Goal: Check status: Check status

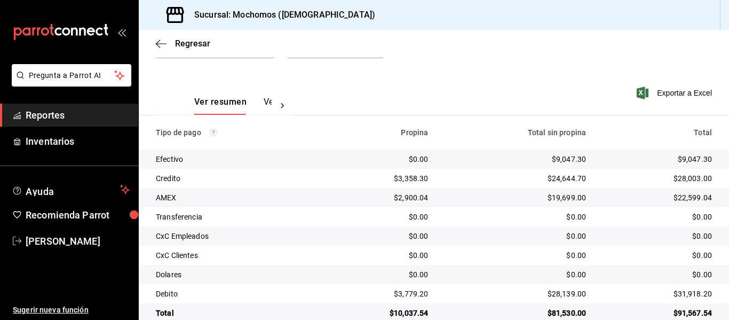
scroll to position [152, 0]
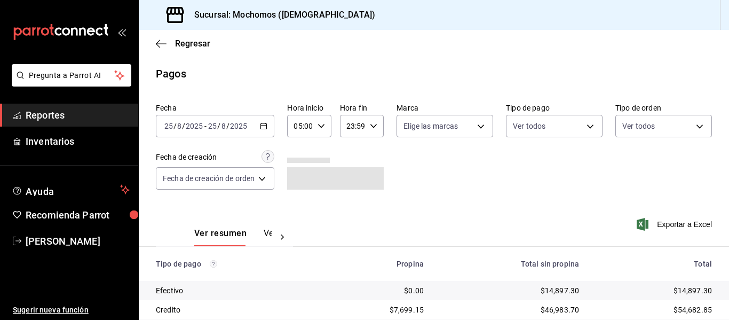
scroll to position [152, 0]
click at [273, 126] on div "2025-08-25 25 / 8 / 2025 - 2025-08-25 25 / 8 / 2025" at bounding box center [215, 126] width 118 height 22
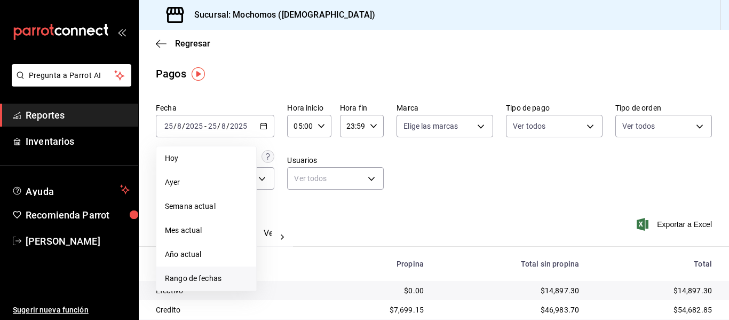
click at [219, 268] on li "Rango de fechas" at bounding box center [206, 278] width 100 height 24
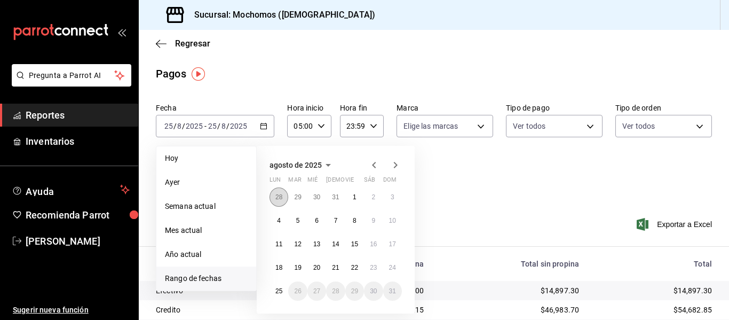
click at [282, 195] on abbr "28" at bounding box center [278, 196] width 7 height 7
click at [394, 161] on icon "button" at bounding box center [395, 164] width 13 height 13
click at [398, 262] on button "24" at bounding box center [392, 267] width 19 height 19
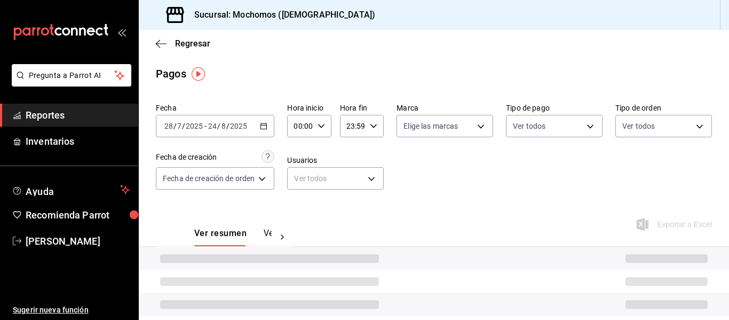
click at [324, 125] on icon "button" at bounding box center [321, 125] width 7 height 7
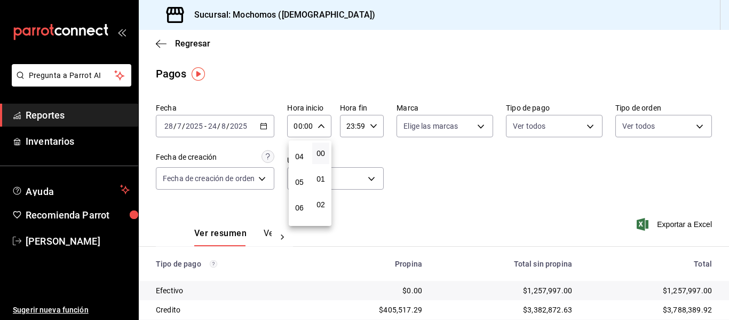
scroll to position [107, 0]
click at [299, 178] on span "05" at bounding box center [299, 174] width 4 height 9
type input "05:00"
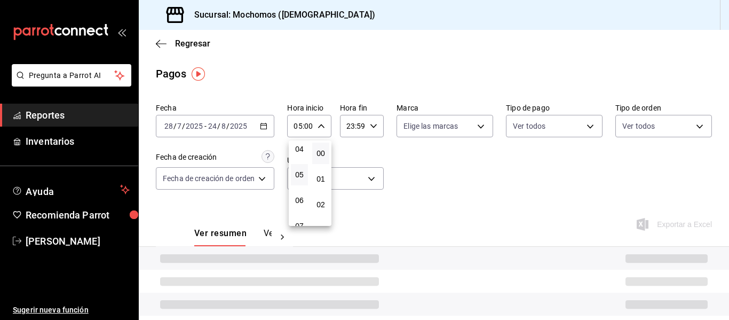
click at [372, 124] on div at bounding box center [364, 160] width 729 height 320
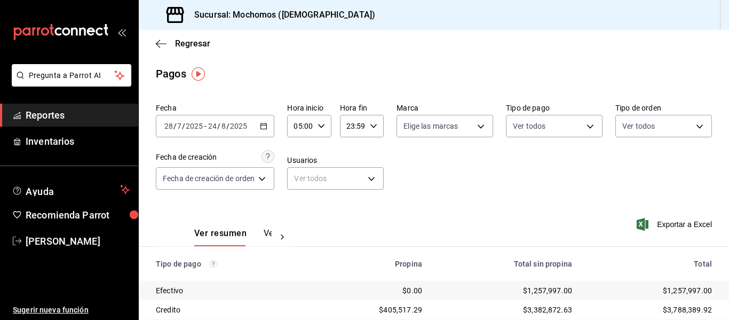
click at [372, 128] on icon "button" at bounding box center [373, 125] width 7 height 7
click at [357, 175] on button "05" at bounding box center [350, 178] width 17 height 21
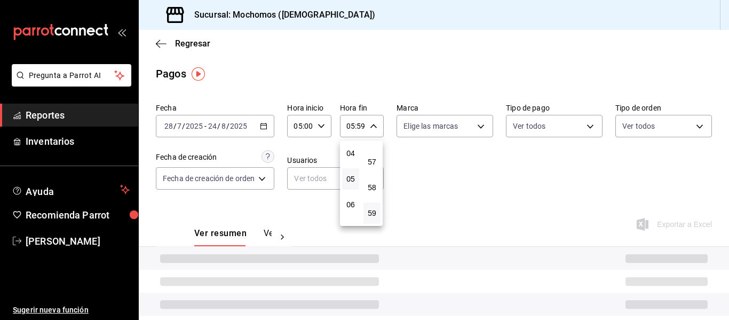
click at [505, 150] on div at bounding box center [364, 160] width 729 height 320
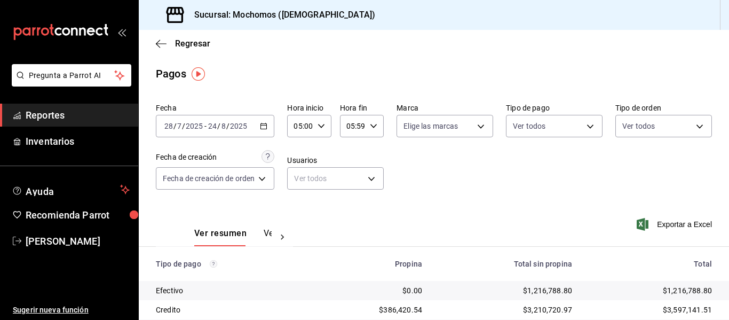
click at [374, 122] on div "05:59 Hora fin" at bounding box center [362, 126] width 44 height 22
click at [353, 177] on span "04" at bounding box center [350, 181] width 4 height 9
type input "04:59"
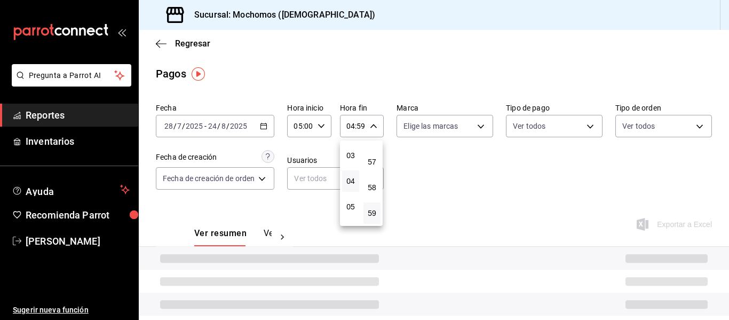
click at [470, 148] on div at bounding box center [364, 160] width 729 height 320
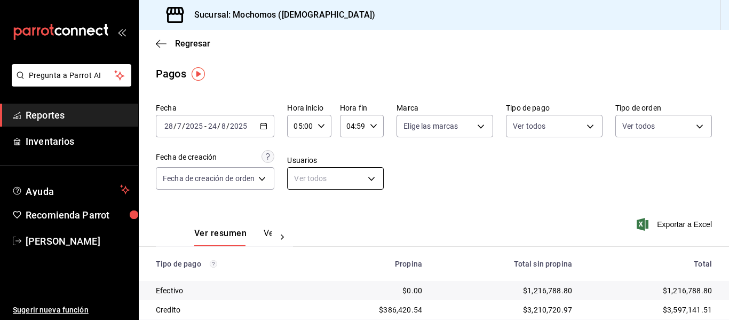
click at [319, 174] on body "Pregunta a Parrot AI Reportes Inventarios Ayuda Recomienda Parrot Adriana Sanch…" at bounding box center [364, 160] width 729 height 320
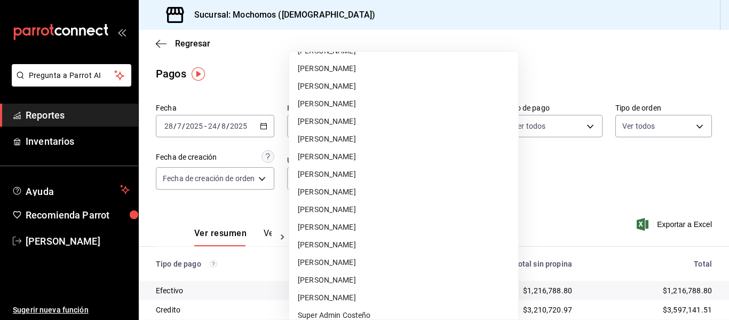
scroll to position [12086, 0]
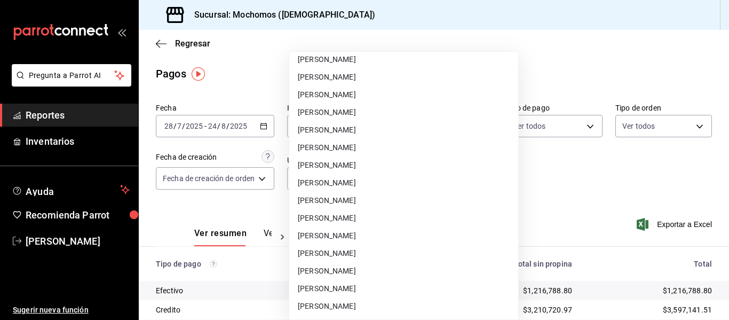
click at [573, 230] on div at bounding box center [364, 160] width 729 height 320
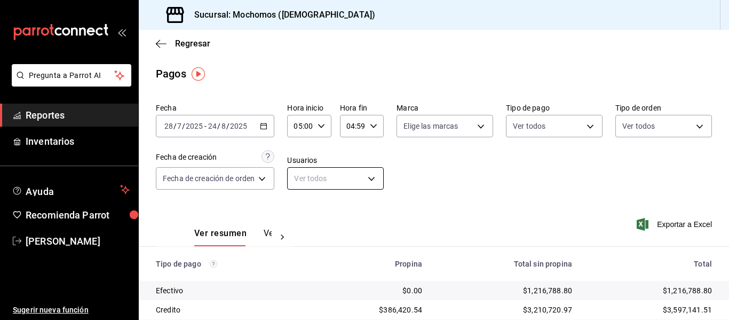
click at [346, 179] on body "Pregunta a Parrot AI Reportes Inventarios Ayuda Recomienda Parrot Adriana Sanch…" at bounding box center [364, 160] width 729 height 320
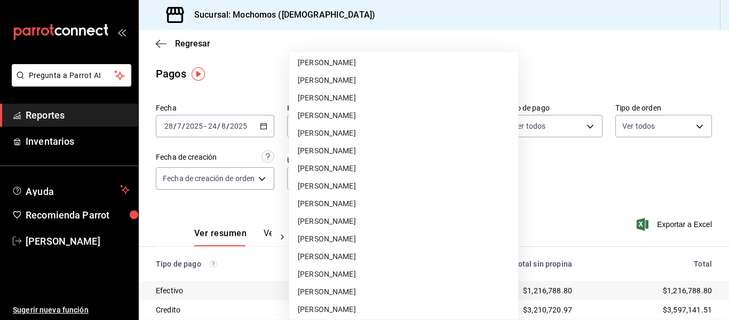
scroll to position [3965, 0]
drag, startPoint x: 559, startPoint y: 184, endPoint x: 544, endPoint y: 177, distance: 16.5
click at [556, 183] on div at bounding box center [364, 160] width 729 height 320
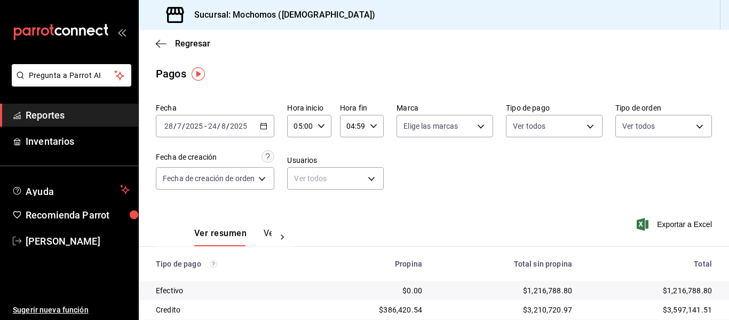
click at [437, 172] on div "Fecha 2025-07-28 28 / 7 / 2025 - 2025-08-24 24 / 8 / 2025 Hora inicio 05:00 Hor…" at bounding box center [434, 151] width 556 height 104
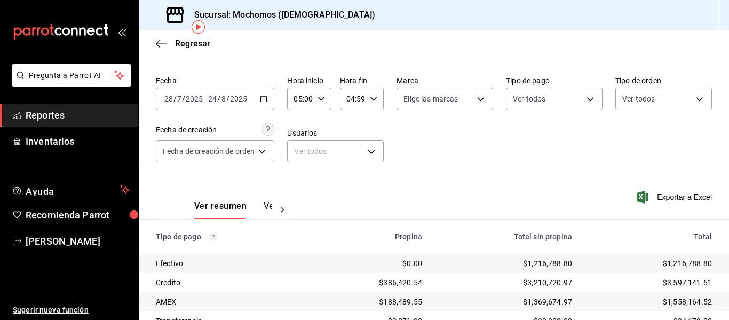
scroll to position [53, 0]
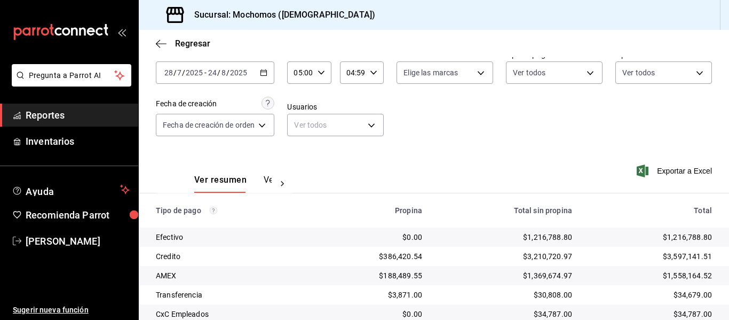
click at [277, 179] on icon at bounding box center [282, 183] width 11 height 11
click at [247, 184] on button "Ver pagos" at bounding box center [252, 183] width 40 height 18
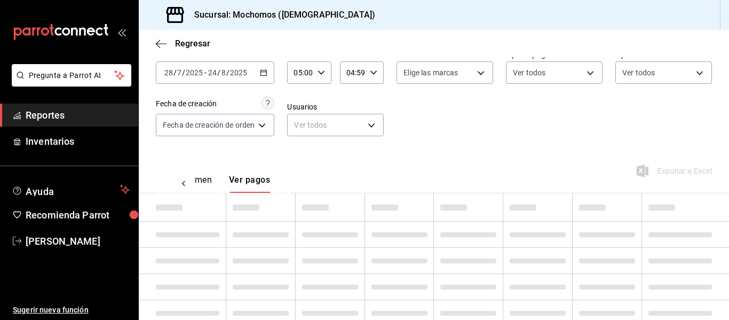
scroll to position [0, 31]
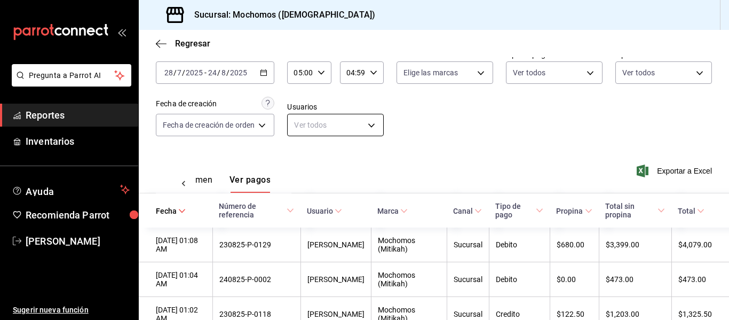
click at [338, 121] on body "Pregunta a Parrot AI Reportes Inventarios Ayuda Recomienda Parrot Adriana Sanch…" at bounding box center [364, 160] width 729 height 320
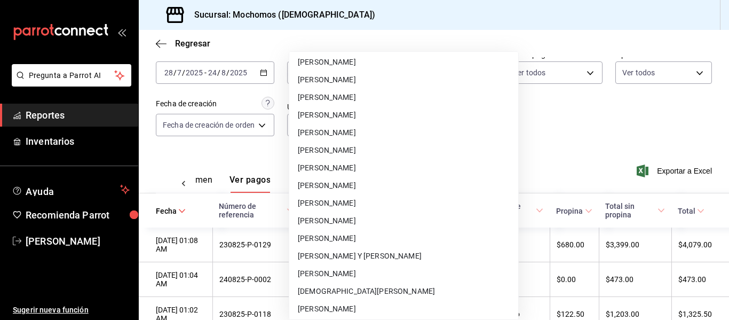
scroll to position [9582, 0]
click at [585, 135] on div at bounding box center [364, 160] width 729 height 320
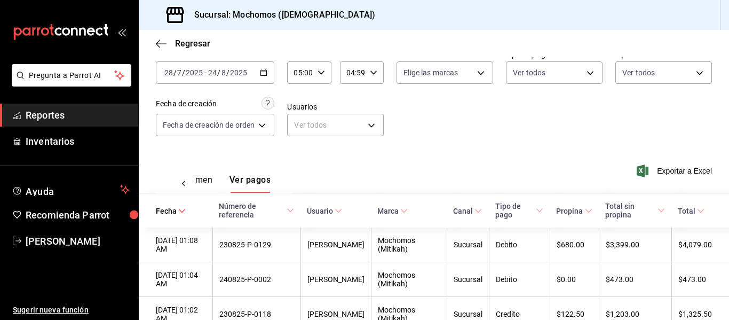
click at [333, 212] on span "Usuario" at bounding box center [324, 211] width 35 height 9
click at [368, 122] on body "Pregunta a Parrot AI Reportes Inventarios Ayuda Recomienda Parrot Adriana Sanch…" at bounding box center [364, 160] width 729 height 320
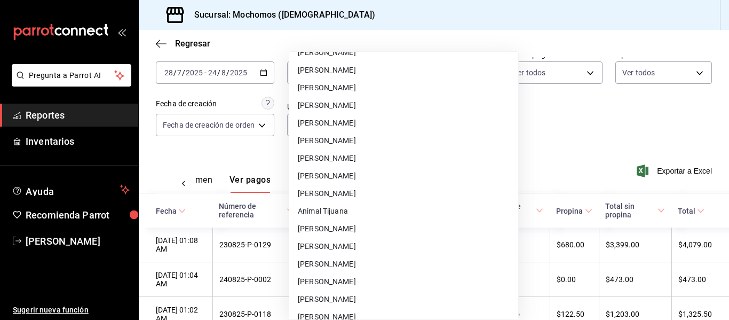
scroll to position [1281, 0]
click at [546, 147] on div at bounding box center [364, 160] width 729 height 320
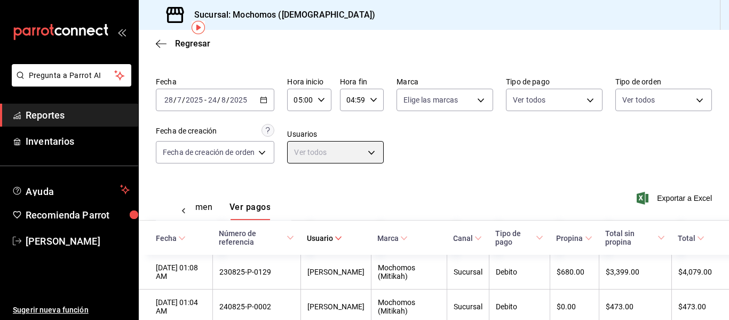
scroll to position [0, 0]
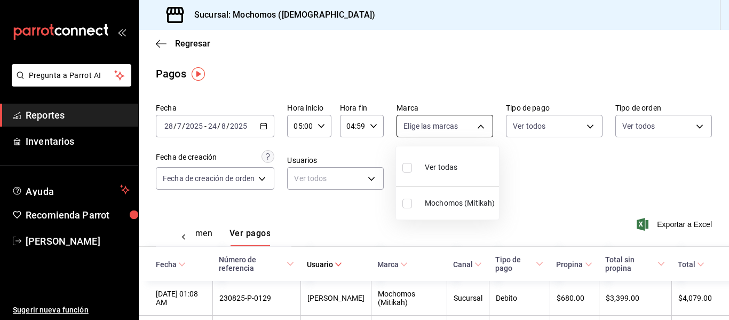
click at [463, 127] on body "Pregunta a Parrot AI Reportes Inventarios Ayuda Recomienda Parrot Adriana Sanch…" at bounding box center [364, 160] width 729 height 320
click at [464, 168] on li "Ver todas" at bounding box center [447, 165] width 103 height 31
type input "d0e5f648-281b-433d-bf08-9501e0541b8c"
checkbox input "true"
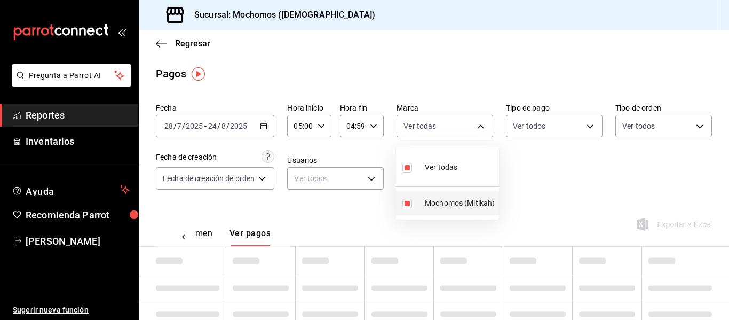
click at [444, 201] on span "Mochomos (Mitikah)" at bounding box center [460, 202] width 70 height 11
checkbox input "false"
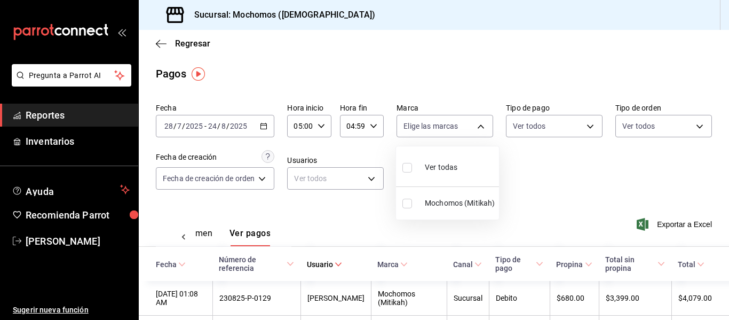
drag, startPoint x: 408, startPoint y: 204, endPoint x: 403, endPoint y: 201, distance: 5.5
click at [407, 204] on input "checkbox" at bounding box center [407, 204] width 10 height 10
checkbox input "true"
type input "d0e5f648-281b-433d-bf08-9501e0541b8c"
click at [412, 164] on label at bounding box center [409, 167] width 14 height 15
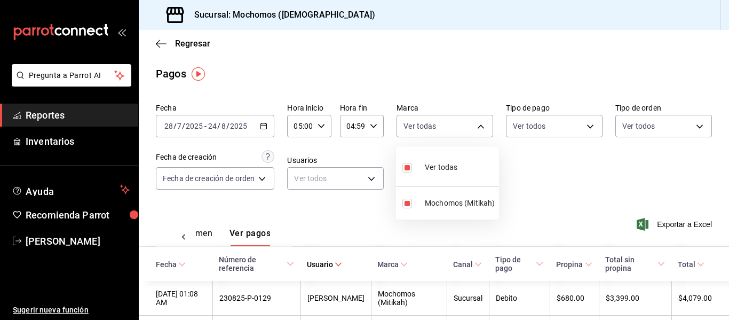
click at [412, 164] on input "checkbox" at bounding box center [407, 168] width 10 height 10
checkbox input "true"
type input "d0e5f648-281b-433d-bf08-9501e0541b8c"
checkbox input "true"
click at [409, 169] on input "checkbox" at bounding box center [407, 168] width 10 height 10
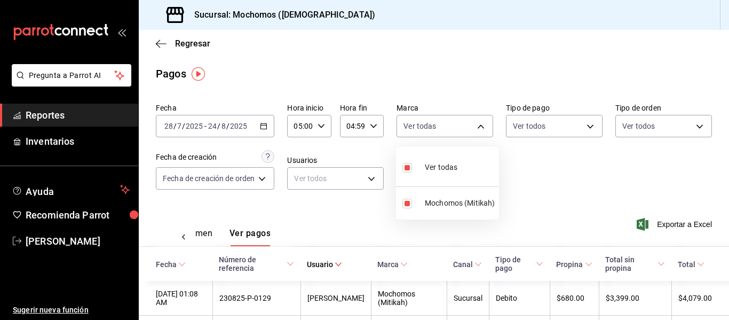
checkbox input "false"
click at [408, 203] on input "checkbox" at bounding box center [407, 204] width 10 height 10
checkbox input "true"
type input "d0e5f648-281b-433d-bf08-9501e0541b8c"
checkbox input "true"
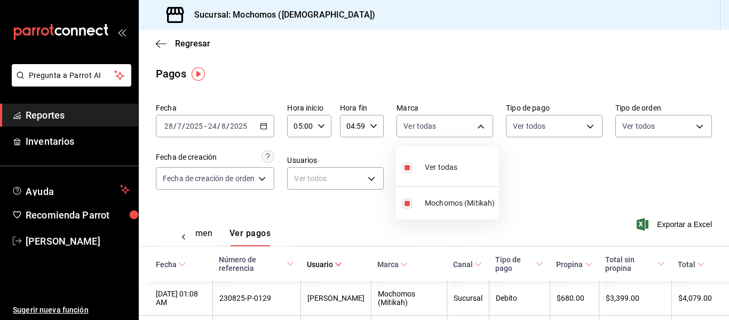
click at [368, 156] on div at bounding box center [364, 160] width 729 height 320
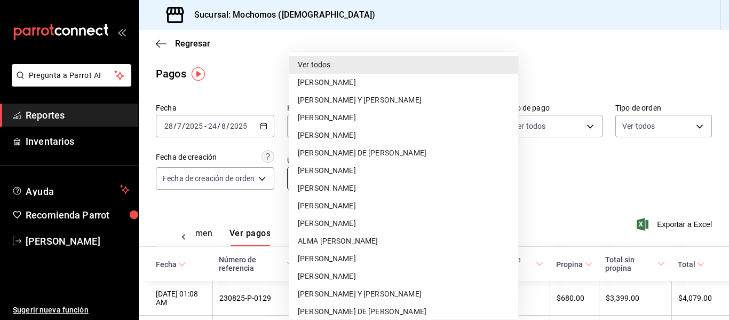
click at [376, 176] on body "Pregunta a Parrot AI Reportes Inventarios Ayuda Recomienda Parrot Adriana Sanch…" at bounding box center [364, 160] width 729 height 320
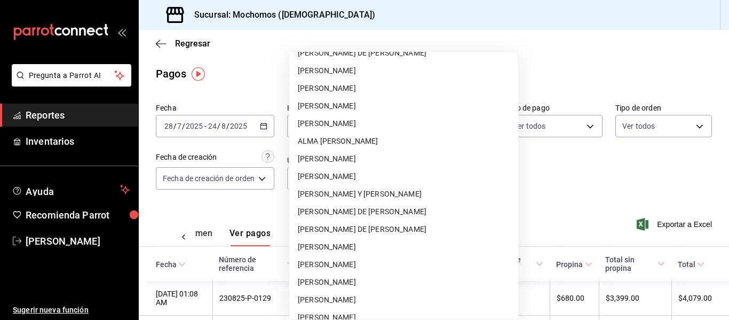
scroll to position [320, 0]
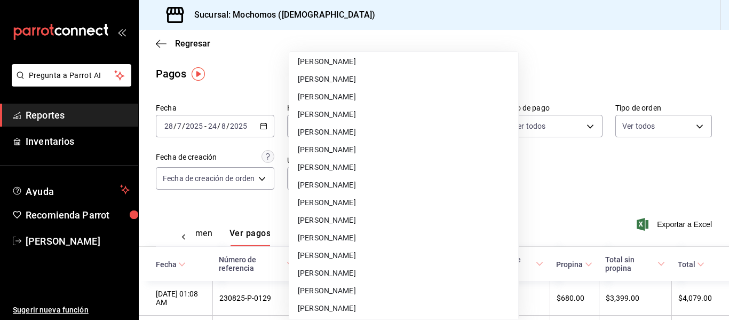
click at [602, 190] on div at bounding box center [364, 160] width 729 height 320
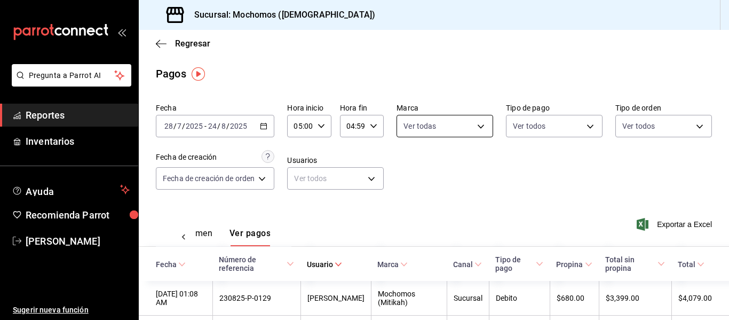
click at [476, 129] on body "Pregunta a Parrot AI Reportes Inventarios Ayuda Recomienda Parrot Adriana Sanch…" at bounding box center [364, 160] width 729 height 320
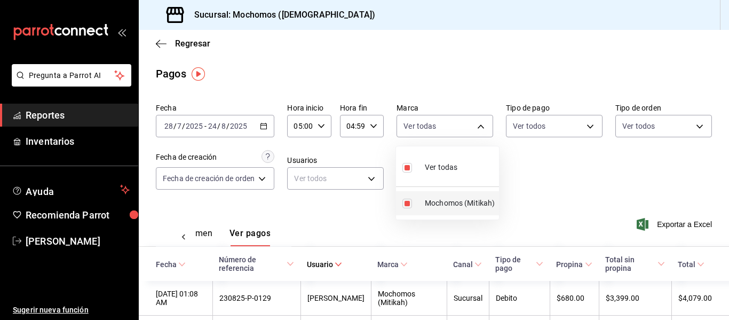
click at [445, 204] on span "Mochomos (Mitikah)" at bounding box center [460, 202] width 70 height 11
checkbox input "false"
click at [408, 205] on input "checkbox" at bounding box center [407, 204] width 10 height 10
checkbox input "true"
type input "d0e5f648-281b-433d-bf08-9501e0541b8c"
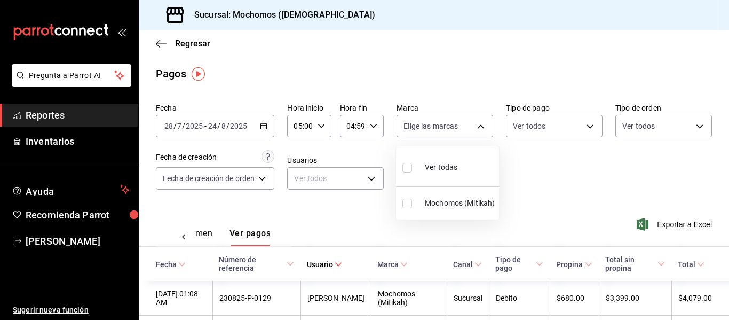
checkbox input "true"
click at [364, 181] on div at bounding box center [364, 160] width 729 height 320
click at [364, 181] on body "Pregunta a Parrot AI Reportes Inventarios Ayuda Recomienda Parrot Adriana Sanch…" at bounding box center [364, 160] width 729 height 320
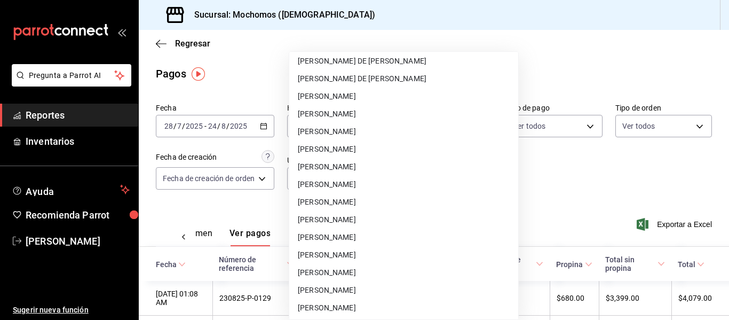
scroll to position [267, 0]
click at [599, 168] on div at bounding box center [364, 160] width 729 height 320
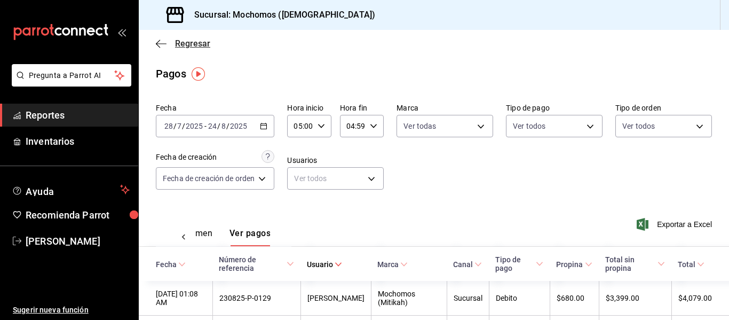
click at [179, 43] on span "Regresar" at bounding box center [192, 43] width 35 height 10
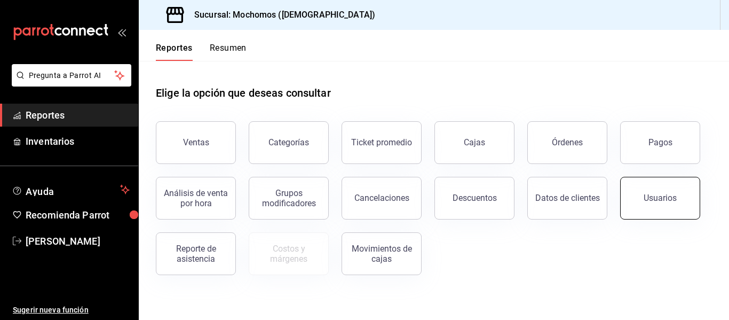
click at [683, 202] on button "Usuarios" at bounding box center [660, 198] width 80 height 43
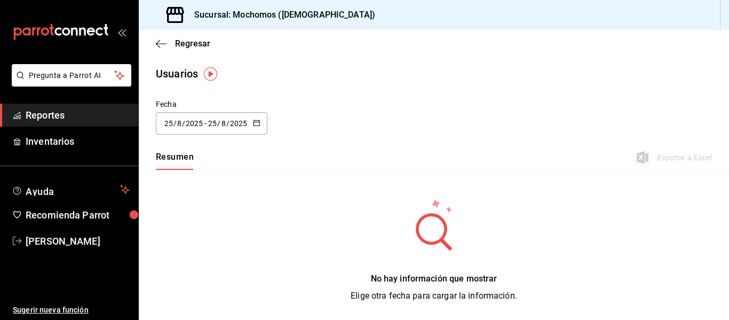
click at [258, 124] on icon "button" at bounding box center [256, 122] width 7 height 7
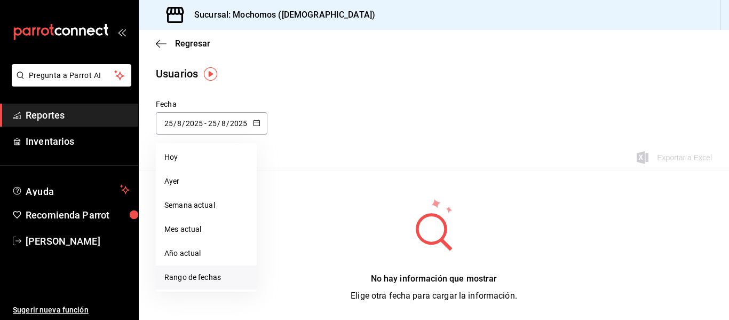
drag, startPoint x: 210, startPoint y: 282, endPoint x: 215, endPoint y: 256, distance: 26.0
click at [210, 281] on li "Rango de fechas" at bounding box center [206, 277] width 101 height 24
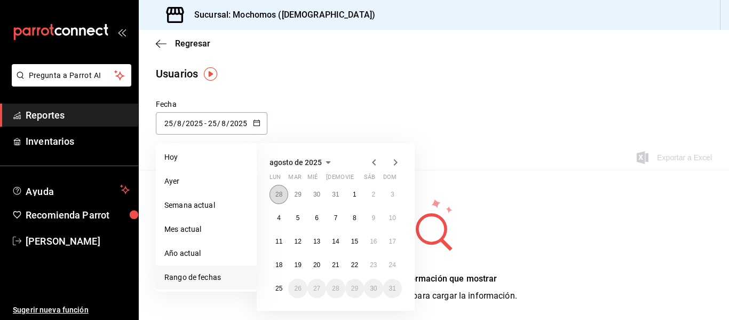
click at [283, 195] on button "28" at bounding box center [278, 194] width 19 height 19
click at [393, 160] on icon "button" at bounding box center [395, 162] width 13 height 13
click at [389, 266] on abbr "24" at bounding box center [392, 264] width 7 height 7
type input "2025-07-28"
type input "28"
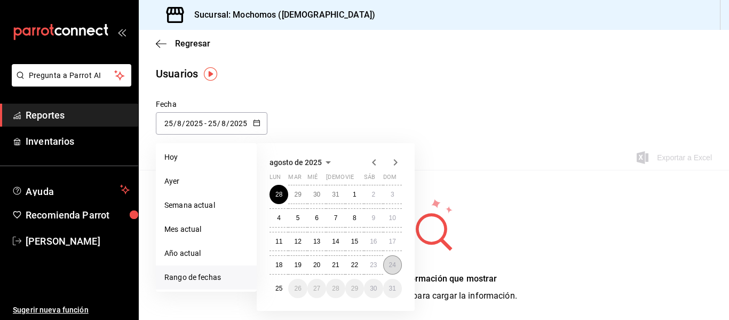
type input "7"
type input "2025-08-24"
type input "24"
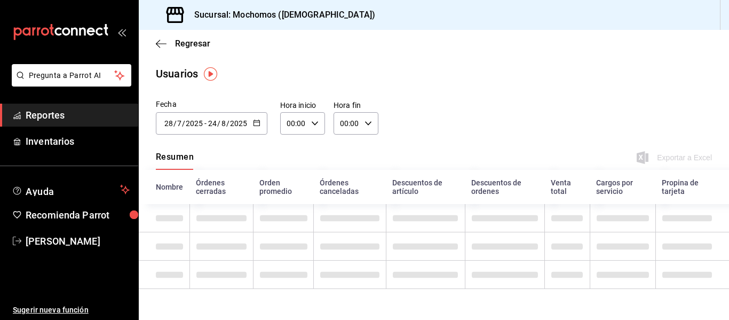
click at [318, 125] on div "00:00 Hora inicio" at bounding box center [302, 123] width 45 height 22
drag, startPoint x: 290, startPoint y: 169, endPoint x: 379, endPoint y: 119, distance: 102.3
click at [290, 169] on span "05" at bounding box center [290, 172] width 5 height 9
type input "05:00"
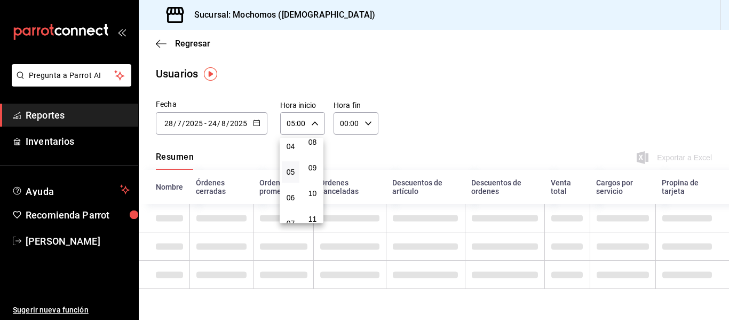
click at [368, 125] on div at bounding box center [364, 160] width 729 height 320
click at [368, 125] on icon "button" at bounding box center [367, 123] width 7 height 7
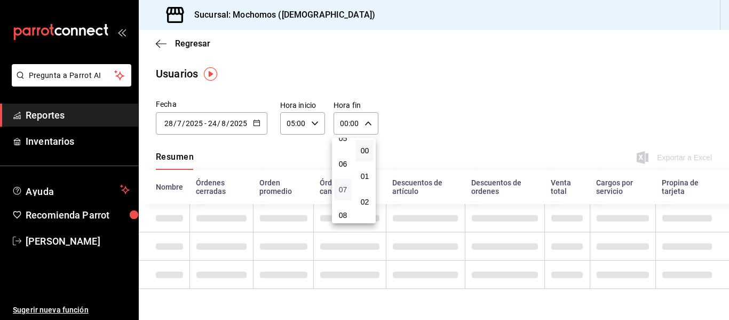
scroll to position [107, 0]
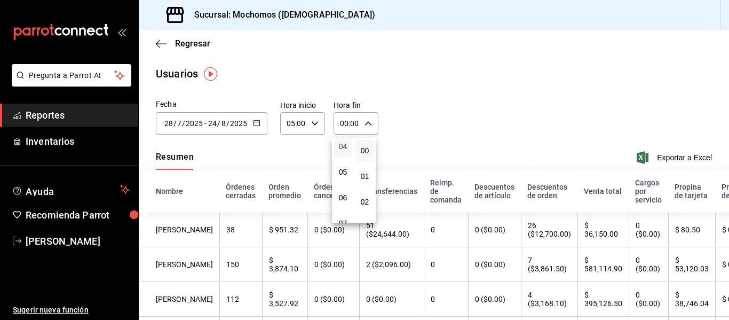
click at [344, 147] on span "04" at bounding box center [342, 146] width 5 height 9
type input "04:00"
click at [259, 162] on div at bounding box center [364, 160] width 729 height 320
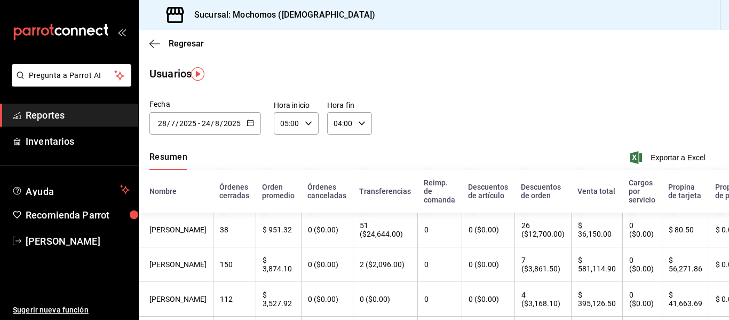
scroll to position [0, 19]
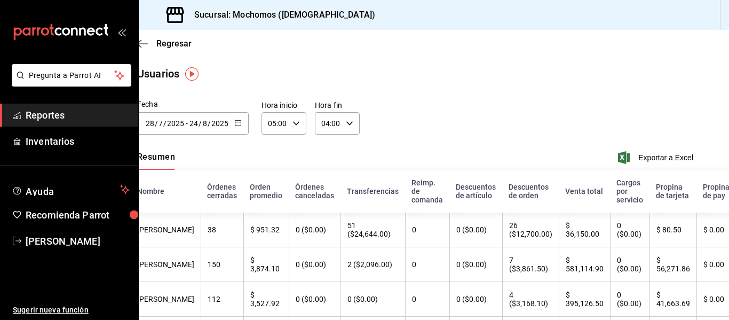
click at [146, 50] on div "Regresar" at bounding box center [415, 43] width 590 height 27
click at [147, 45] on icon "button" at bounding box center [142, 44] width 11 height 10
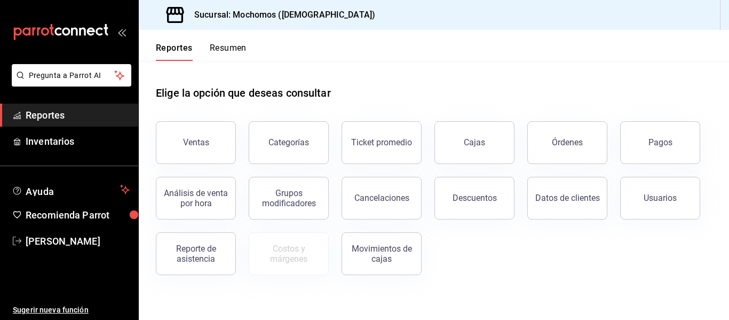
click at [204, 151] on button "Ventas" at bounding box center [196, 142] width 80 height 43
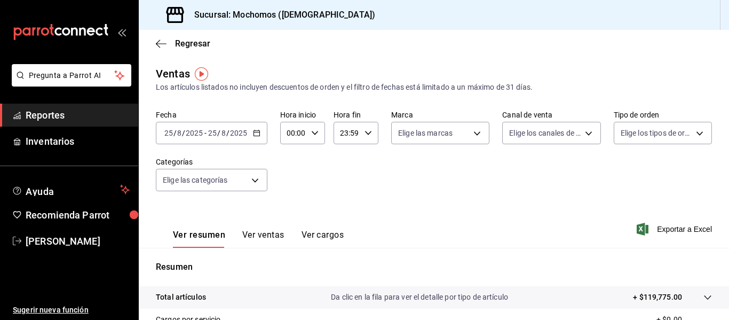
click at [264, 138] on div "2025-08-25 25 / 8 / 2025 - 2025-08-25 25 / 8 / 2025" at bounding box center [212, 133] width 112 height 22
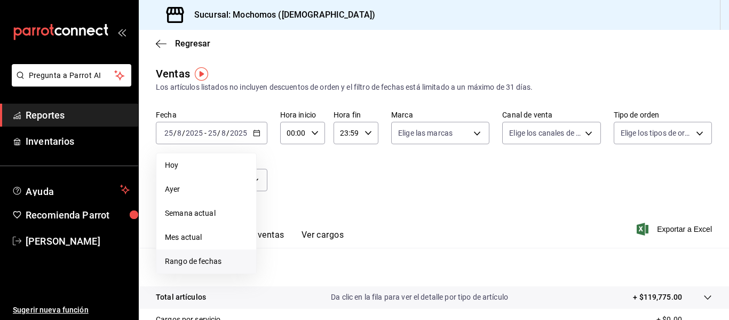
click at [227, 255] on li "Rango de fechas" at bounding box center [206, 261] width 100 height 24
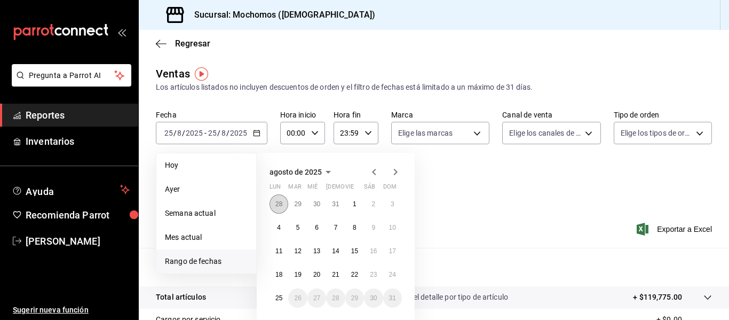
click at [273, 206] on button "28" at bounding box center [278, 203] width 19 height 19
click at [391, 172] on icon "button" at bounding box center [395, 171] width 13 height 13
drag, startPoint x: 398, startPoint y: 273, endPoint x: 398, endPoint y: 251, distance: 22.4
click at [397, 273] on button "24" at bounding box center [392, 274] width 19 height 19
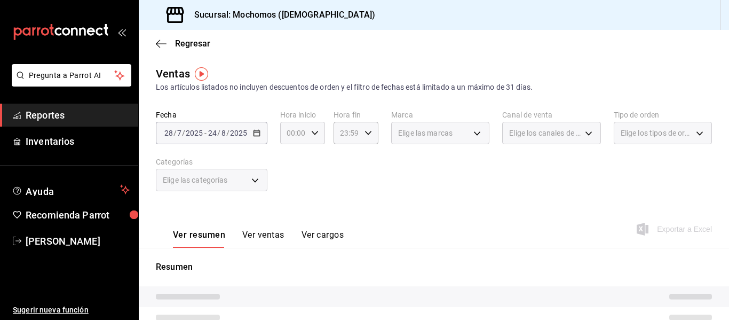
click at [308, 134] on div "00:00 Hora inicio" at bounding box center [302, 133] width 45 height 22
click at [292, 185] on span "05" at bounding box center [290, 181] width 5 height 9
type input "05:00"
click at [297, 178] on button "05" at bounding box center [291, 181] width 18 height 21
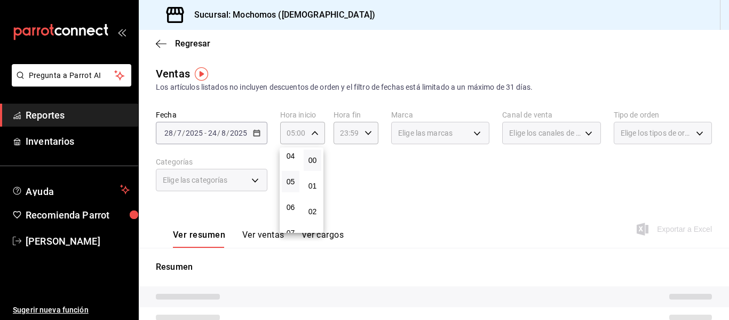
click at [359, 142] on div at bounding box center [364, 160] width 729 height 320
click at [360, 133] on div "23:59 Hora fin" at bounding box center [356, 133] width 45 height 22
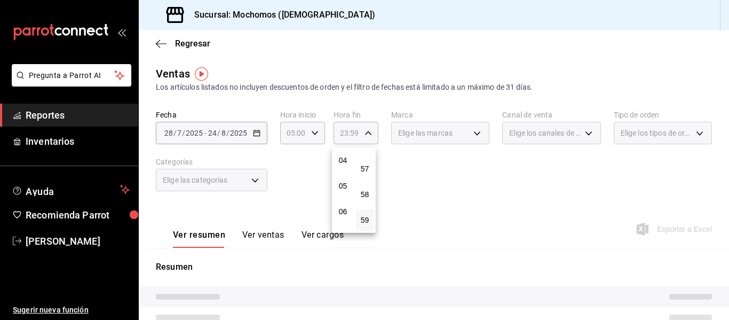
scroll to position [49, 0]
click at [343, 208] on button "04" at bounding box center [343, 213] width 18 height 21
type input "04:59"
click at [399, 146] on div at bounding box center [364, 160] width 729 height 320
click at [274, 237] on button "Ver ventas" at bounding box center [263, 238] width 42 height 18
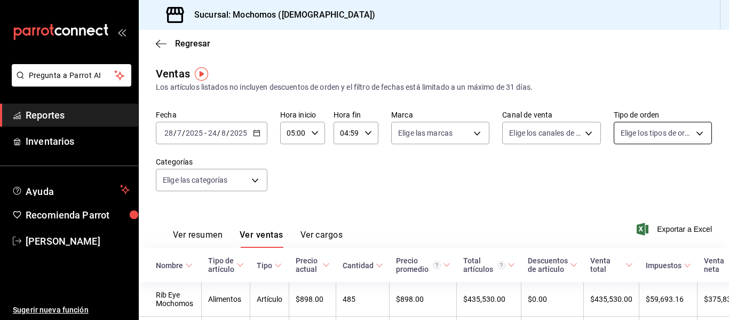
click at [676, 130] on body "Pregunta a Parrot AI Reportes Inventarios Ayuda Recomienda Parrot Adriana Sanch…" at bounding box center [364, 160] width 729 height 320
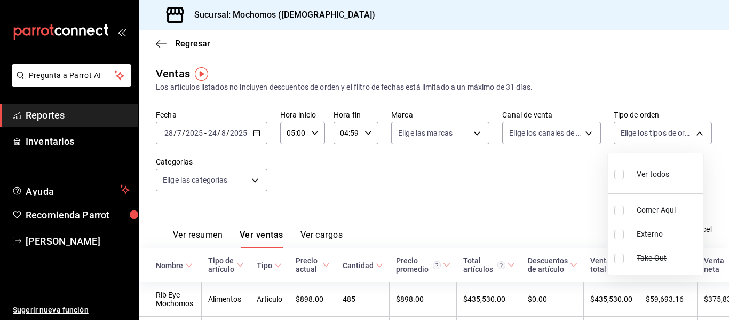
click at [233, 175] on div at bounding box center [364, 160] width 729 height 320
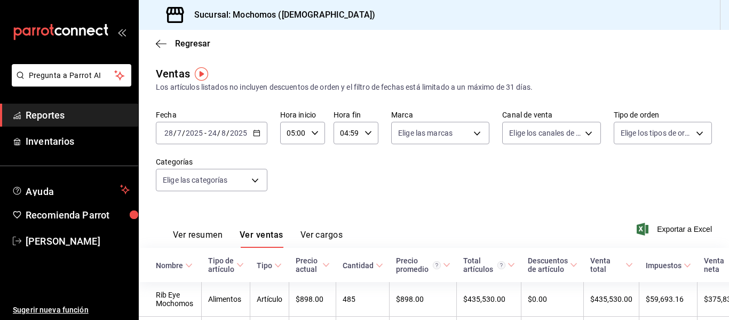
click at [257, 176] on body "Pregunta a Parrot AI Reportes Inventarios Ayuda Recomienda Parrot Adriana Sanch…" at bounding box center [364, 160] width 729 height 320
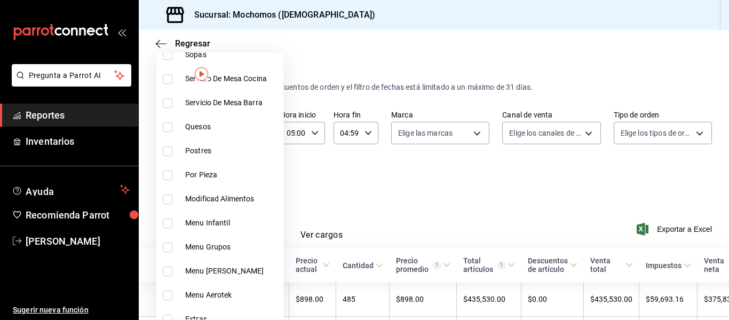
scroll to position [320, 0]
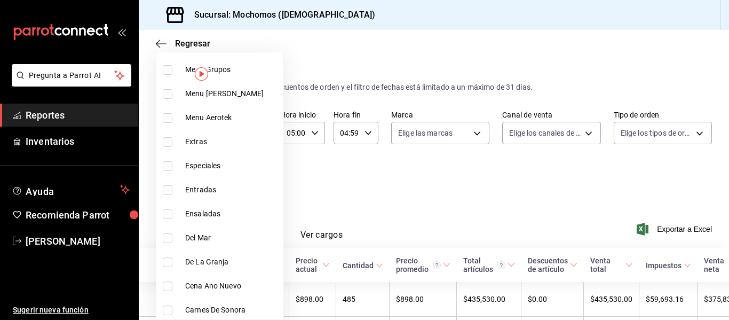
click at [376, 181] on div at bounding box center [364, 160] width 729 height 320
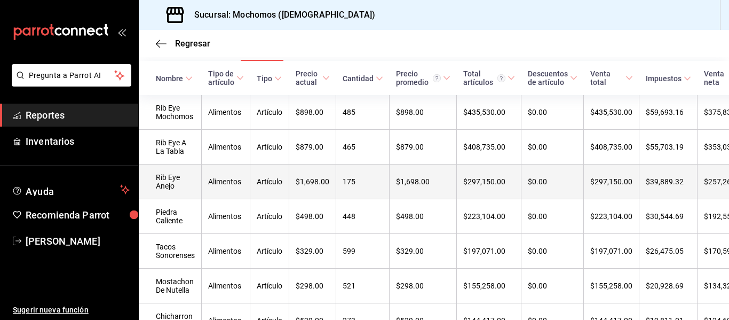
scroll to position [145, 0]
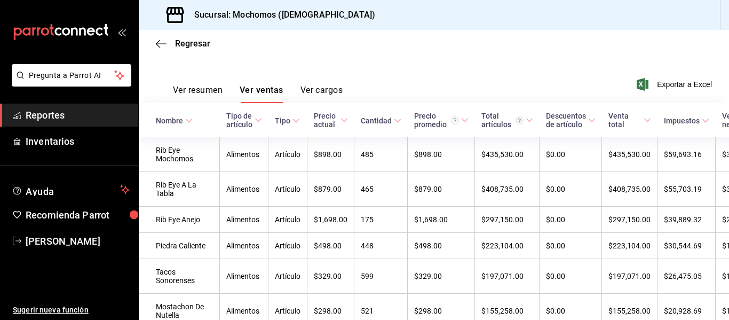
click at [306, 96] on button "Ver cargos" at bounding box center [321, 94] width 43 height 18
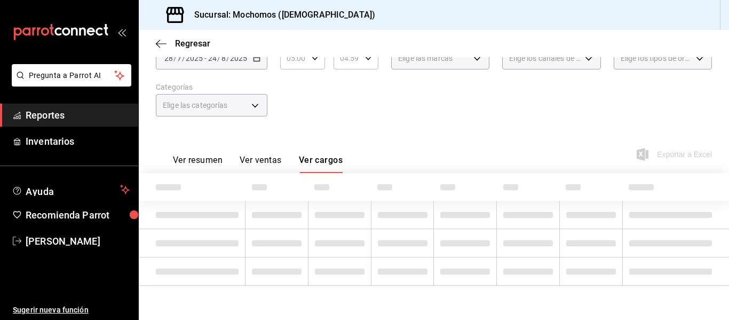
scroll to position [120, 0]
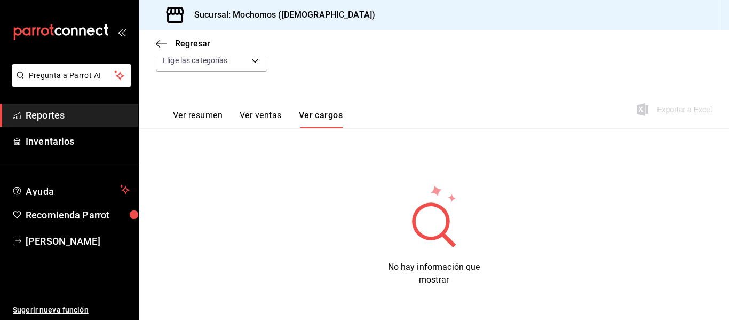
click at [196, 110] on button "Ver resumen" at bounding box center [198, 119] width 50 height 18
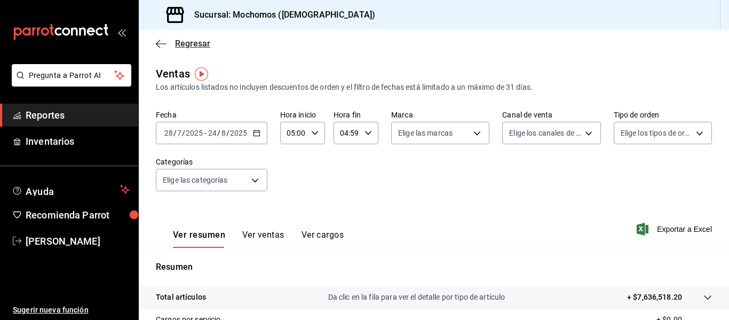
click at [178, 44] on span "Regresar" at bounding box center [192, 43] width 35 height 10
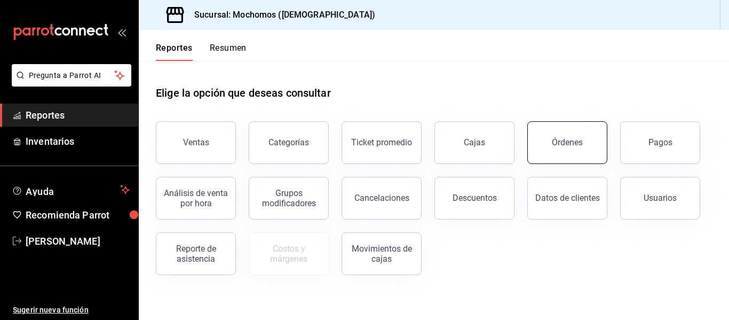
click at [582, 135] on button "Órdenes" at bounding box center [567, 142] width 80 height 43
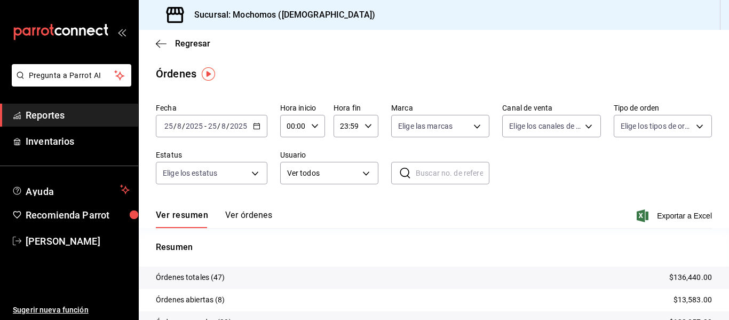
click at [257, 126] on icon "button" at bounding box center [256, 125] width 7 height 7
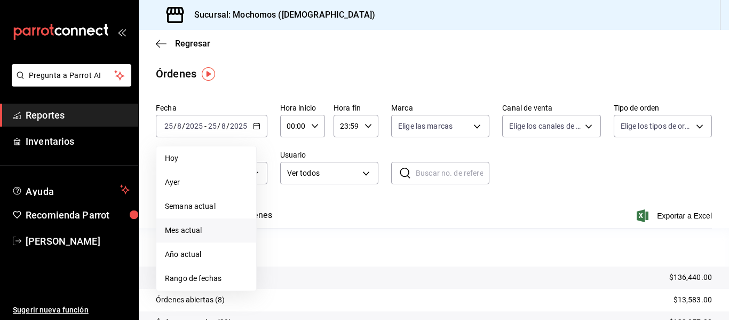
click at [201, 229] on span "Mes actual" at bounding box center [206, 230] width 83 height 11
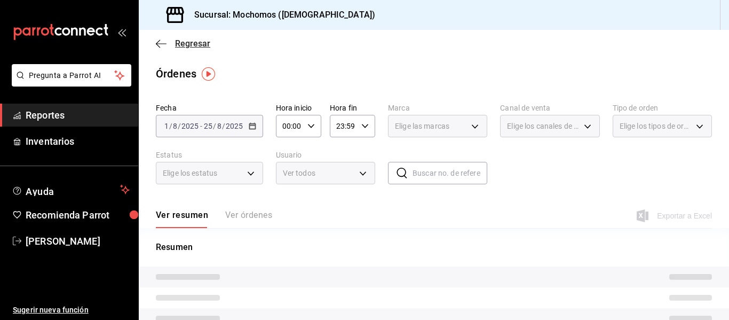
click at [158, 39] on icon "button" at bounding box center [161, 44] width 11 height 10
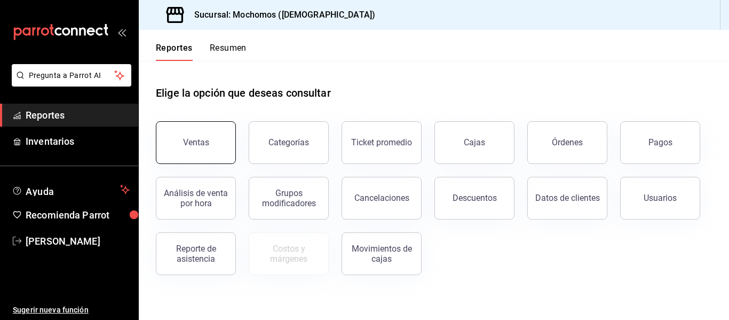
click at [201, 145] on div "Ventas" at bounding box center [196, 142] width 26 height 10
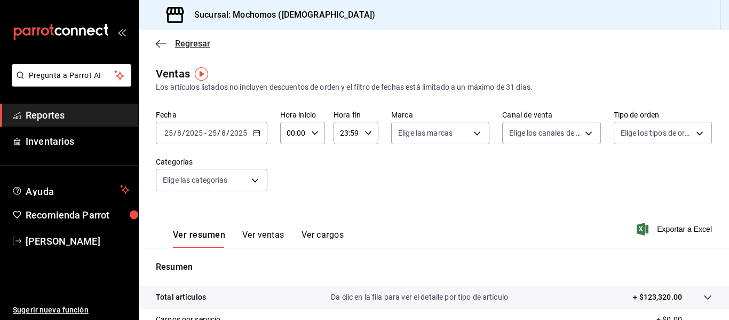
click at [175, 41] on span "Regresar" at bounding box center [192, 43] width 35 height 10
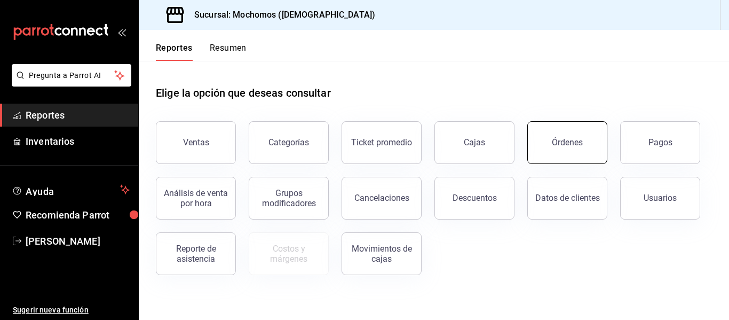
click at [569, 151] on button "Órdenes" at bounding box center [567, 142] width 80 height 43
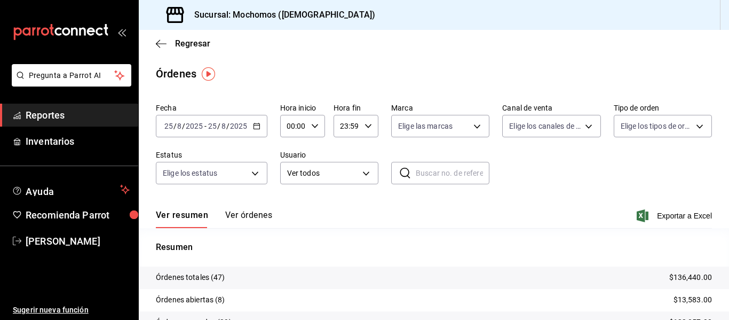
click at [254, 127] on icon "button" at bounding box center [256, 125] width 7 height 7
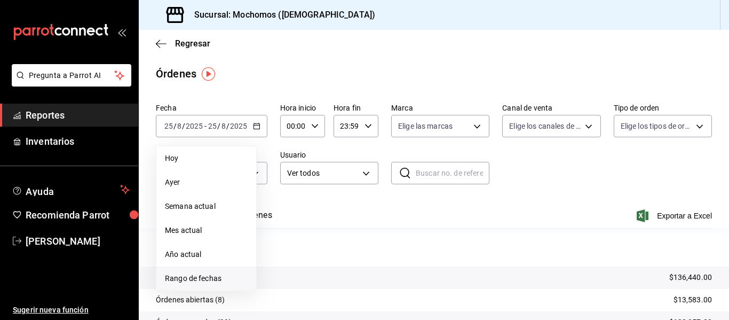
click at [230, 272] on li "Rango de fechas" at bounding box center [206, 278] width 100 height 24
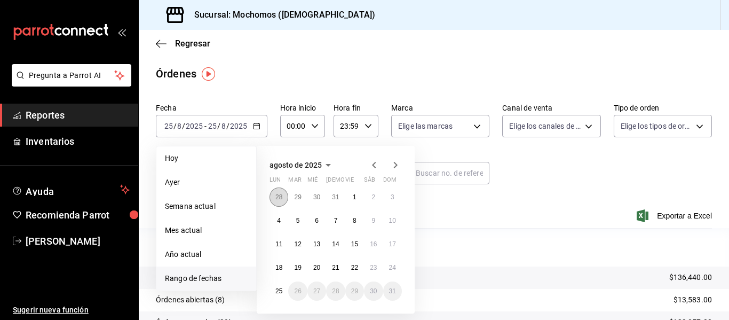
click at [282, 193] on abbr "28" at bounding box center [278, 196] width 7 height 7
click at [395, 269] on abbr "24" at bounding box center [392, 267] width 7 height 7
click at [315, 121] on div "00:00 Hora inicio" at bounding box center [302, 126] width 45 height 22
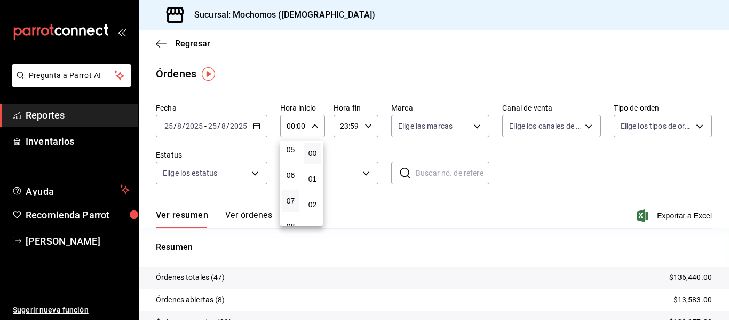
scroll to position [107, 0]
click at [288, 172] on span "05" at bounding box center [290, 174] width 5 height 9
type input "05:00"
click at [364, 125] on div at bounding box center [364, 160] width 729 height 320
click at [365, 125] on \(Stroke\) "button" at bounding box center [368, 126] width 6 height 4
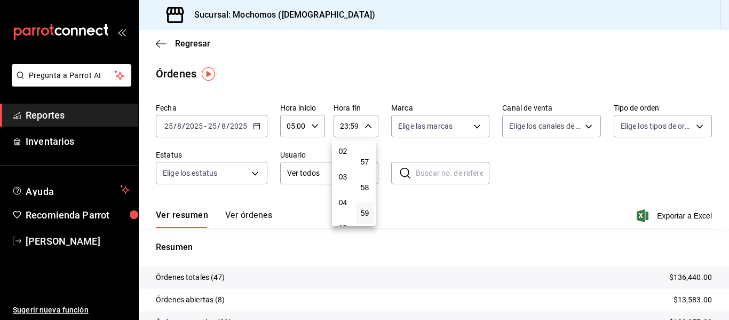
scroll to position [107, 0]
click at [351, 148] on button "04" at bounding box center [343, 148] width 18 height 21
type input "04:59"
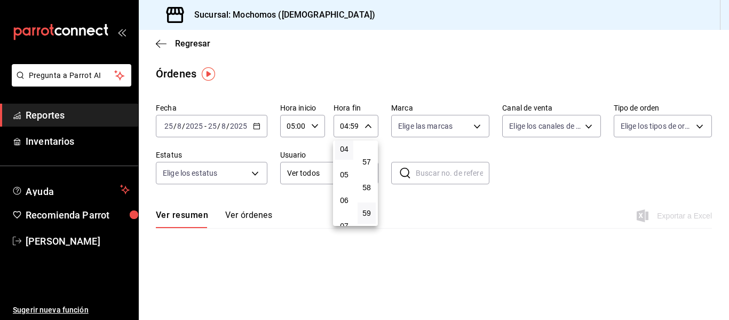
click at [571, 163] on div at bounding box center [364, 160] width 729 height 320
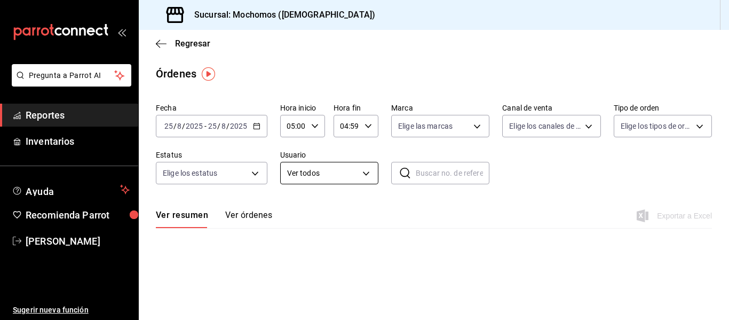
click at [369, 173] on body "Pregunta a Parrot AI Reportes Inventarios Ayuda Recomienda Parrot Adriana Sanch…" at bounding box center [364, 160] width 729 height 320
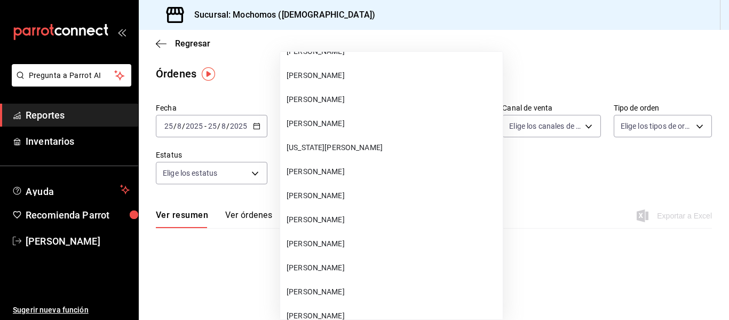
scroll to position [27679, 0]
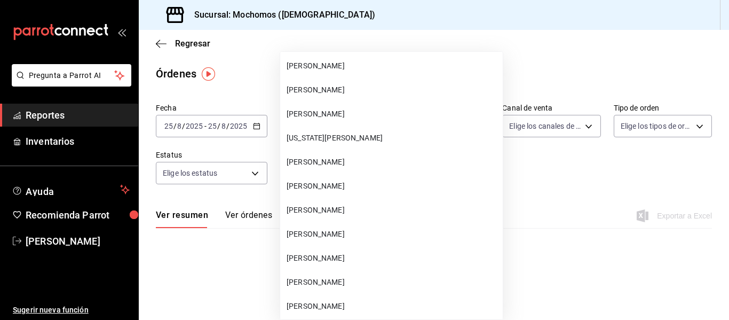
click at [389, 158] on span "Angel Emiliano Colin" at bounding box center [393, 161] width 212 height 11
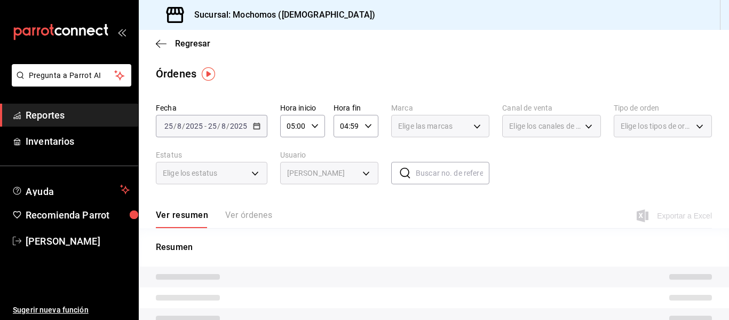
type input "b69716d4-ae7b-42da-b504-71c36934343a"
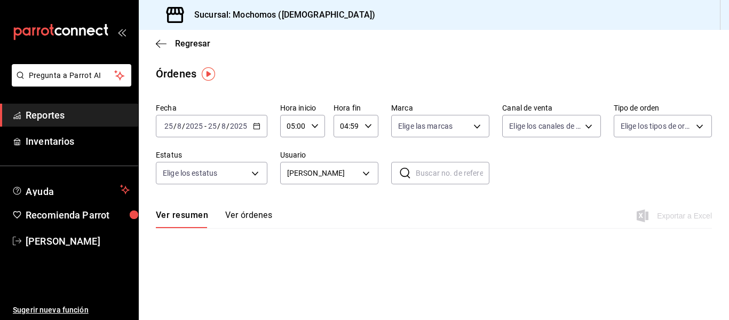
click at [247, 217] on button "Ver órdenes" at bounding box center [248, 219] width 47 height 18
click at [196, 211] on button "Ver resumen" at bounding box center [181, 219] width 50 height 18
click at [572, 123] on body "Pregunta a Parrot AI Reportes Inventarios Ayuda Recomienda Parrot Adriana Sanch…" at bounding box center [364, 160] width 729 height 320
click at [540, 169] on span "Ver todos" at bounding box center [547, 167] width 33 height 11
type input "PARROT,UBER_EATS,RAPPI,DIDI_FOOD,ONLINE"
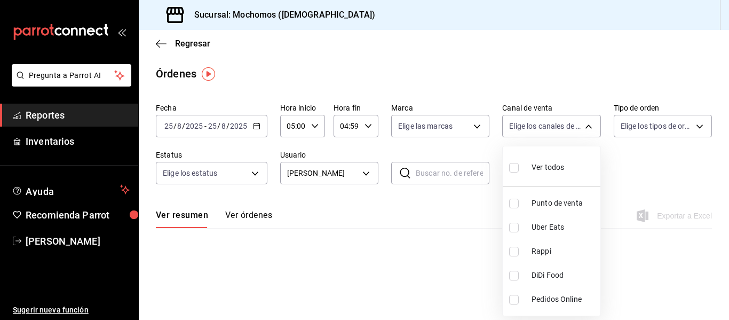
checkbox input "true"
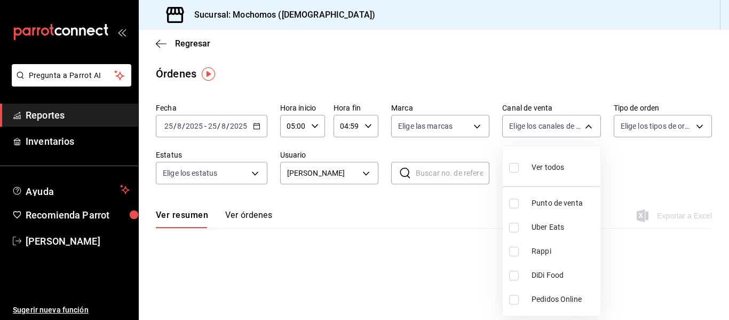
checkbox input "true"
click at [494, 143] on div at bounding box center [364, 160] width 729 height 320
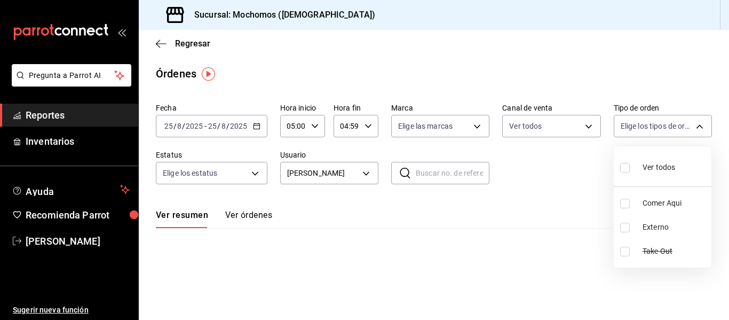
click at [659, 125] on body "Pregunta a Parrot AI Reportes Inventarios Ayuda Recomienda Parrot Adriana Sanch…" at bounding box center [364, 160] width 729 height 320
click at [654, 164] on span "Ver todos" at bounding box center [658, 167] width 33 height 11
type input "cc440b54-242b-418e-867f-ce57fb098104,EXTERNAL,95b7c8a9-84d2-4e3b-995f-2f2c21fa6…"
checkbox input "true"
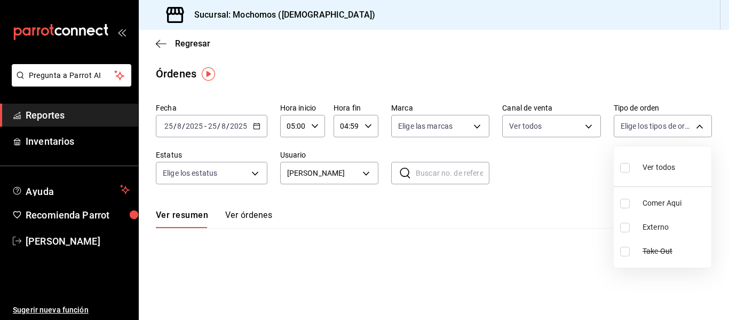
checkbox input "true"
click at [530, 149] on div at bounding box center [364, 160] width 729 height 320
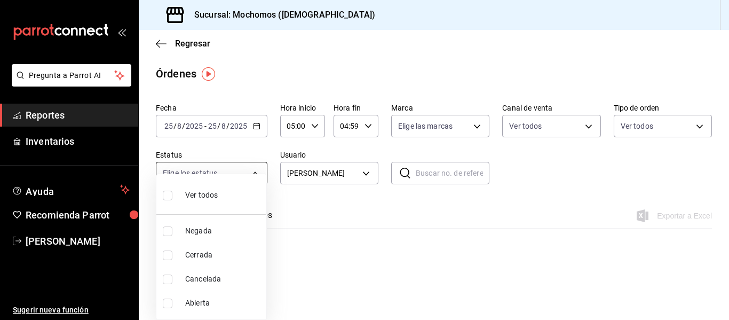
click at [259, 174] on body "Pregunta a Parrot AI Reportes Inventarios Ayuda Recomienda Parrot Adriana Sanch…" at bounding box center [364, 160] width 729 height 320
click at [212, 257] on span "Cerrada" at bounding box center [223, 254] width 77 height 11
type input "FINISHED"
checkbox input "true"
click at [493, 209] on div at bounding box center [364, 160] width 729 height 320
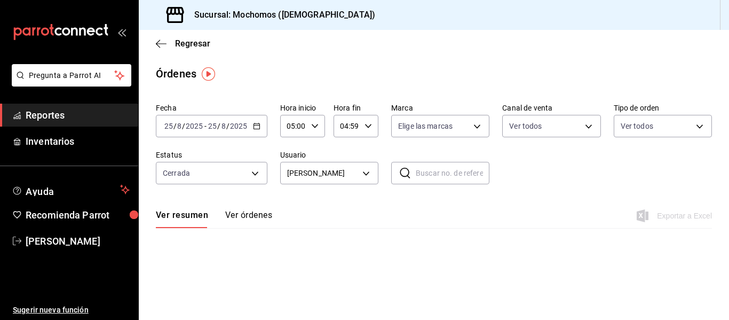
click at [263, 217] on button "Ver órdenes" at bounding box center [248, 219] width 47 height 18
click at [258, 128] on icon "button" at bounding box center [256, 125] width 7 height 7
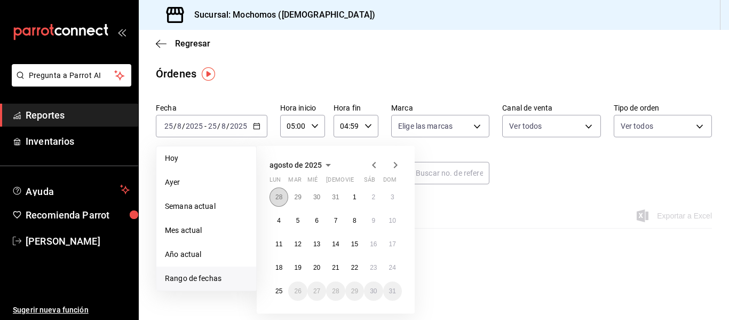
click at [282, 194] on abbr "28" at bounding box center [278, 196] width 7 height 7
click at [387, 163] on div at bounding box center [385, 164] width 34 height 13
click at [391, 162] on icon "button" at bounding box center [395, 164] width 13 height 13
click at [389, 265] on button "24" at bounding box center [392, 267] width 19 height 19
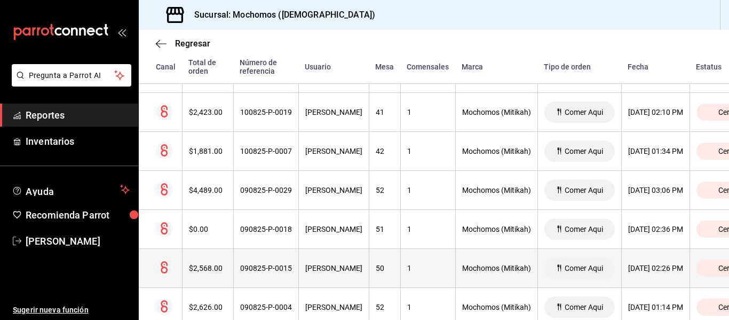
scroll to position [2448, 0]
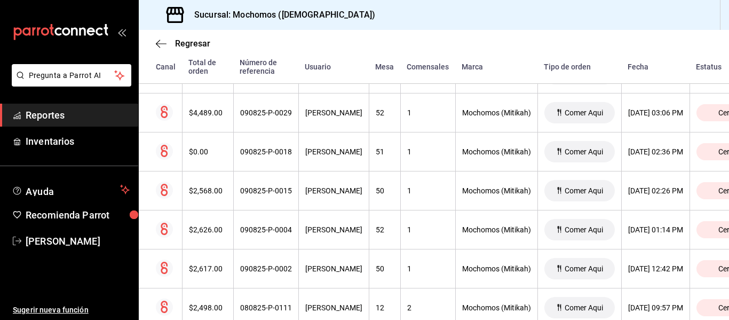
click at [177, 35] on div "Regresar" at bounding box center [434, 43] width 590 height 27
click at [177, 38] on div "Regresar" at bounding box center [434, 43] width 590 height 27
click at [173, 45] on span "Regresar" at bounding box center [183, 43] width 54 height 10
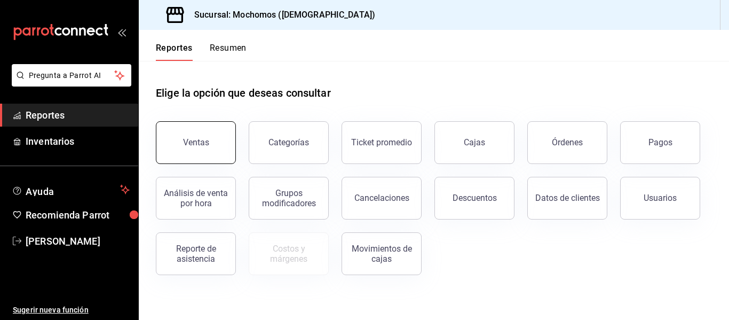
click at [228, 141] on button "Ventas" at bounding box center [196, 142] width 80 height 43
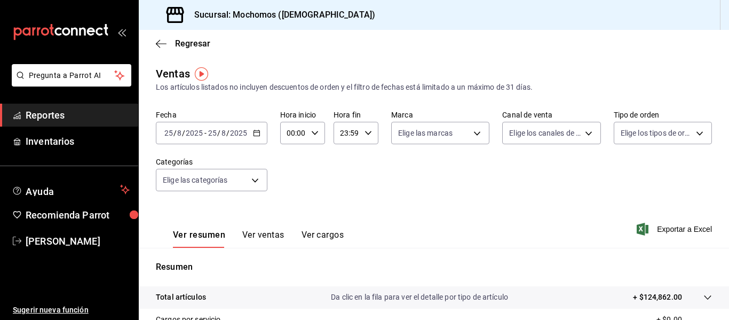
click at [255, 137] on div "2025-08-25 25 / 8 / 2025 - 2025-08-25 25 / 8 / 2025" at bounding box center [212, 133] width 112 height 22
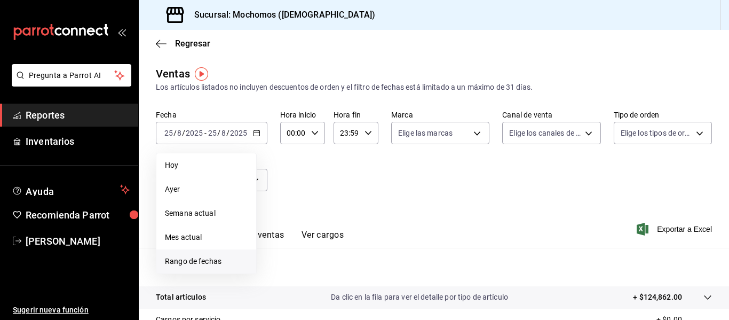
click at [219, 259] on span "Rango de fechas" at bounding box center [206, 261] width 83 height 11
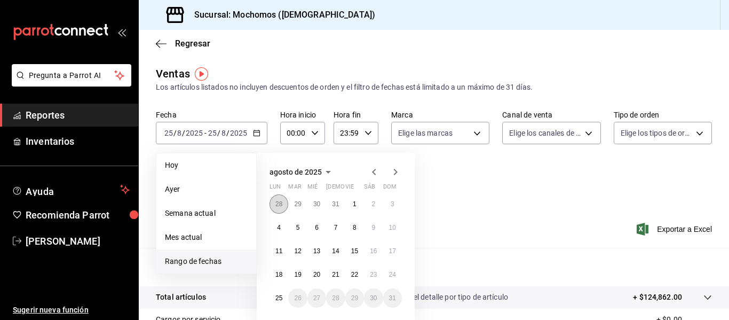
click at [275, 203] on button "28" at bounding box center [278, 203] width 19 height 19
click at [395, 174] on icon "button" at bounding box center [396, 172] width 4 height 6
click at [387, 268] on button "24" at bounding box center [392, 274] width 19 height 19
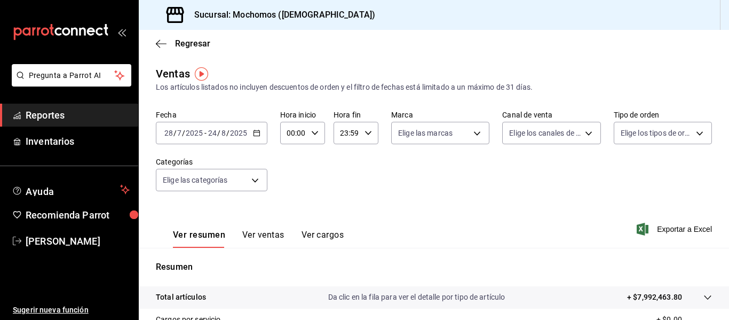
click at [318, 132] on div "00:00 Hora inicio" at bounding box center [302, 133] width 45 height 22
drag, startPoint x: 292, startPoint y: 181, endPoint x: 344, endPoint y: 141, distance: 65.1
click at [293, 181] on span "05" at bounding box center [290, 181] width 5 height 9
type input "05:00"
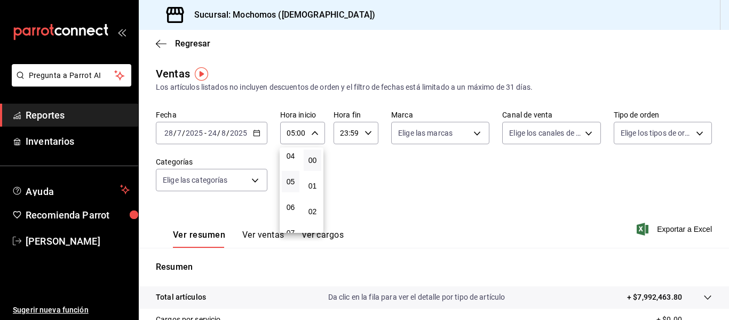
click at [362, 132] on div at bounding box center [364, 160] width 729 height 320
click at [355, 132] on input "23:59" at bounding box center [347, 132] width 27 height 21
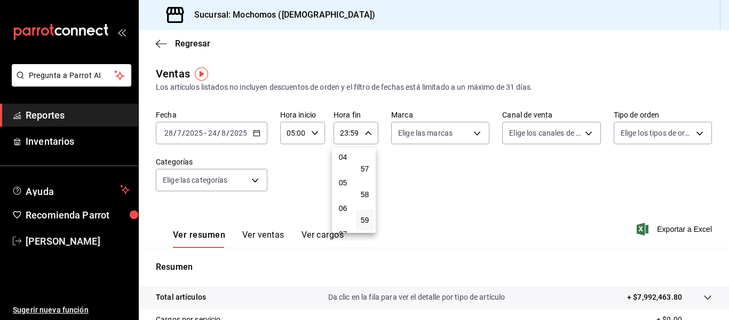
scroll to position [107, 0]
click at [345, 153] on span "04" at bounding box center [342, 156] width 5 height 9
type input "04:59"
click at [461, 136] on div at bounding box center [364, 160] width 729 height 320
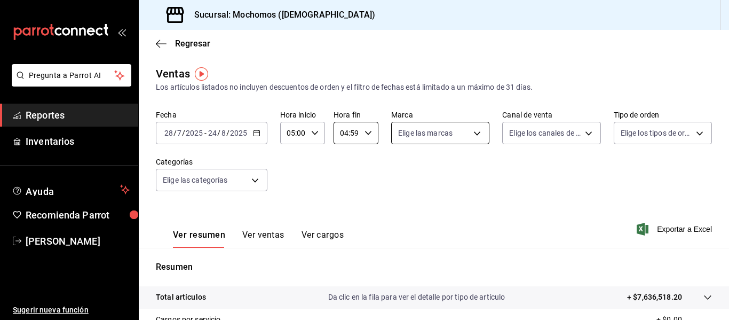
click at [479, 133] on body "Pregunta a Parrot AI Reportes Inventarios Ayuda Recomienda Parrot Adriana Sanch…" at bounding box center [364, 160] width 729 height 320
click at [399, 210] on input "checkbox" at bounding box center [400, 210] width 10 height 10
checkbox input "true"
type input "d0e5f648-281b-433d-bf08-9501e0541b8c"
checkbox input "true"
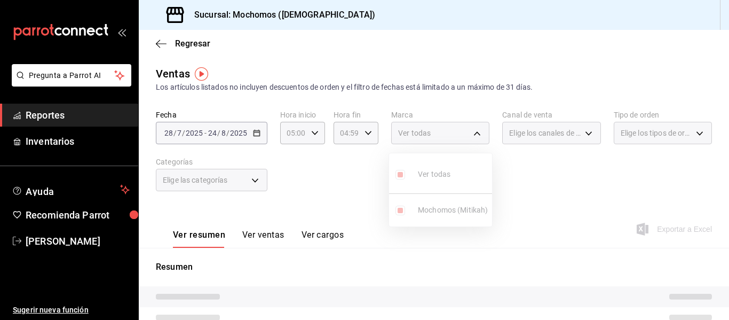
click at [273, 234] on div at bounding box center [364, 160] width 729 height 320
click at [273, 234] on button "Ver ventas" at bounding box center [263, 238] width 42 height 18
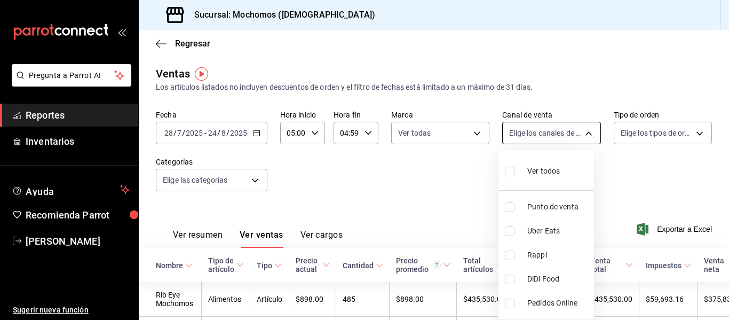
click at [552, 136] on body "Pregunta a Parrot AI Reportes Inventarios Ayuda Recomienda Parrot Adriana Sanch…" at bounding box center [364, 160] width 729 height 320
click at [652, 133] on div at bounding box center [364, 160] width 729 height 320
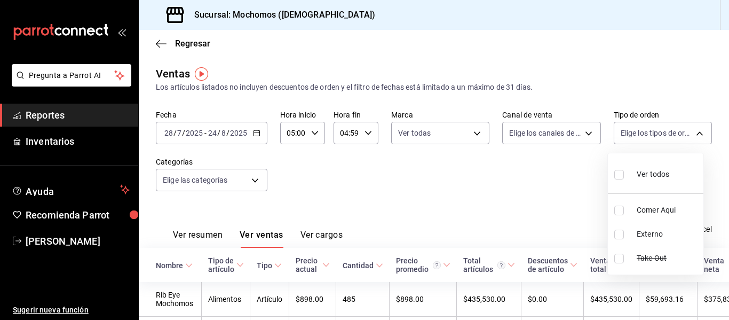
click at [652, 133] on body "Pregunta a Parrot AI Reportes Inventarios Ayuda Recomienda Parrot Adriana Sanch…" at bounding box center [364, 160] width 729 height 320
click at [174, 46] on div at bounding box center [364, 160] width 729 height 320
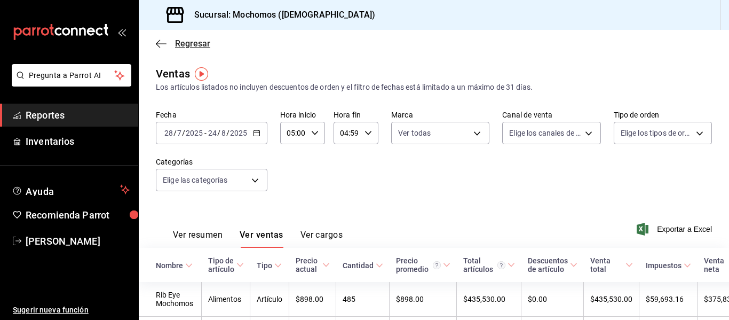
click at [166, 42] on span "Regresar" at bounding box center [183, 43] width 54 height 10
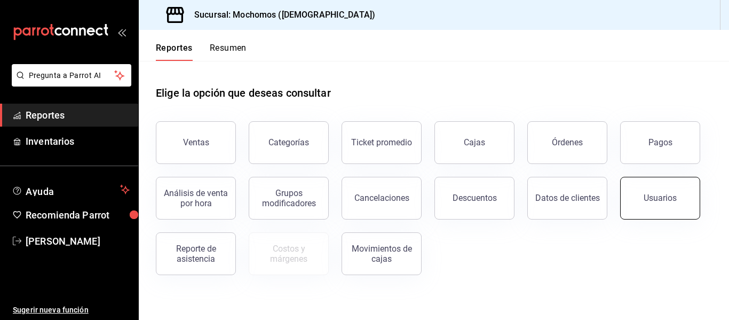
click at [658, 189] on button "Usuarios" at bounding box center [660, 198] width 80 height 43
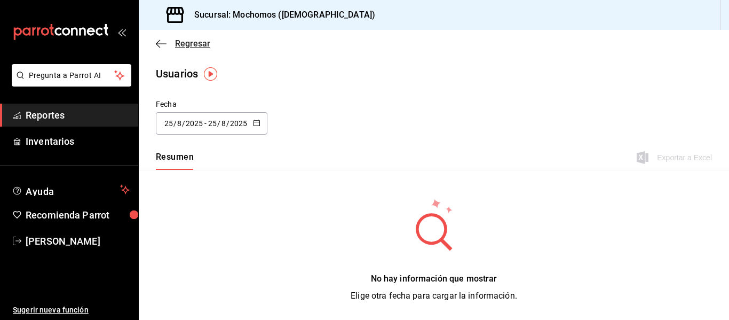
click at [166, 44] on span "Regresar" at bounding box center [183, 43] width 54 height 10
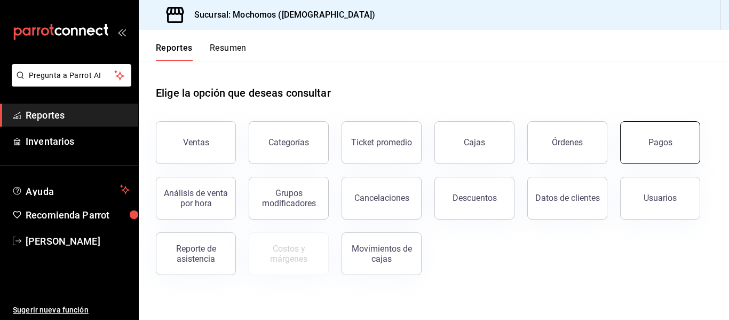
click at [645, 136] on button "Pagos" at bounding box center [660, 142] width 80 height 43
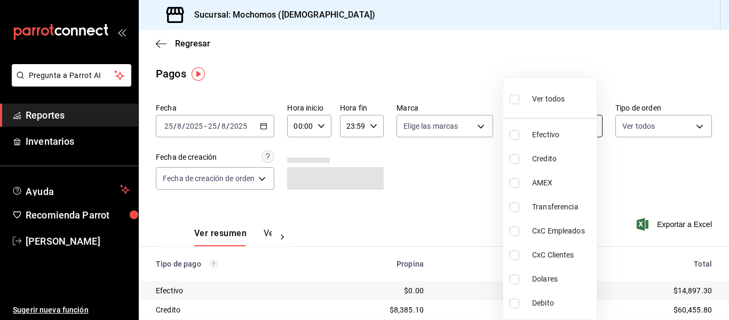
click at [577, 123] on body "Pregunta a Parrot AI Reportes Inventarios Ayuda Recomienda Parrot Adriana Sanch…" at bounding box center [364, 160] width 729 height 320
click at [464, 123] on div at bounding box center [364, 160] width 729 height 320
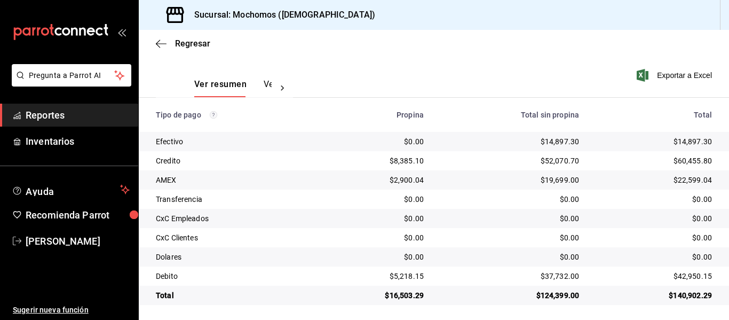
scroll to position [152, 0]
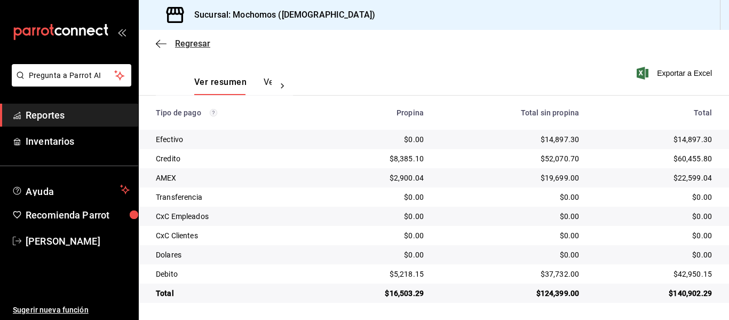
click at [185, 42] on span "Regresar" at bounding box center [192, 43] width 35 height 10
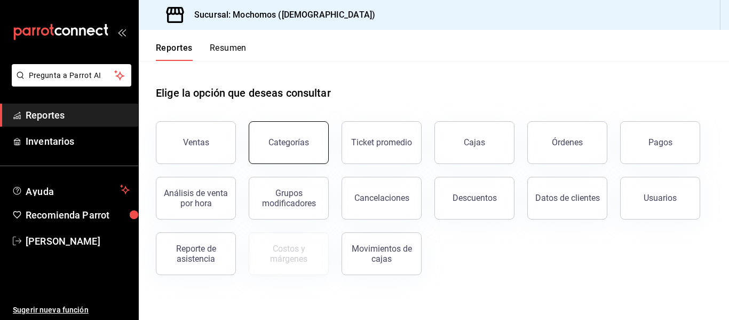
click at [296, 134] on button "Categorías" at bounding box center [289, 142] width 80 height 43
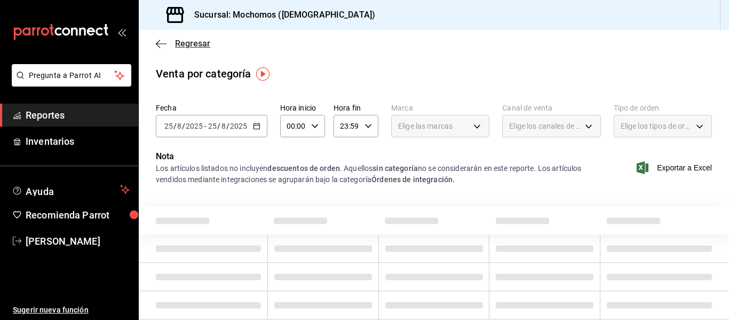
click at [170, 48] on span "Regresar" at bounding box center [183, 43] width 54 height 10
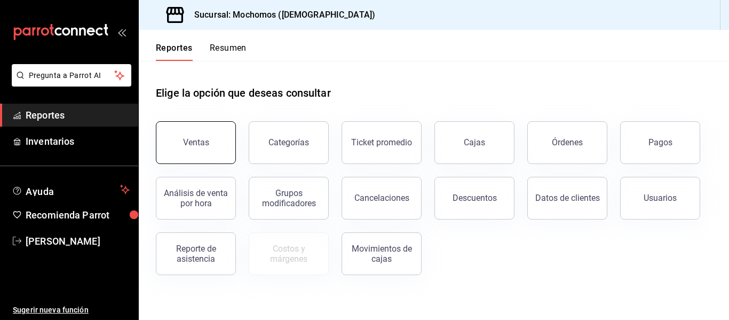
click at [207, 142] on div "Ventas" at bounding box center [196, 142] width 26 height 10
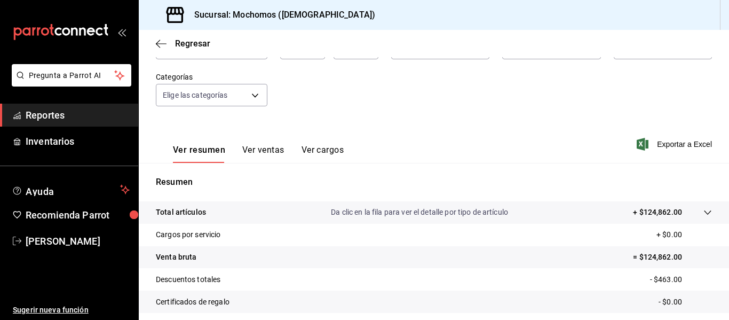
click at [273, 148] on button "Ver ventas" at bounding box center [263, 154] width 42 height 18
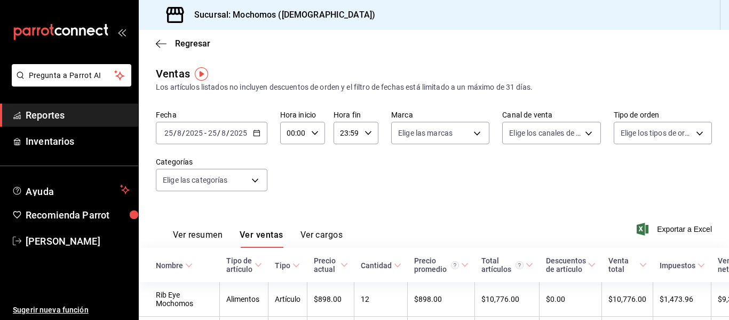
click at [163, 36] on div "Regresar" at bounding box center [434, 43] width 590 height 27
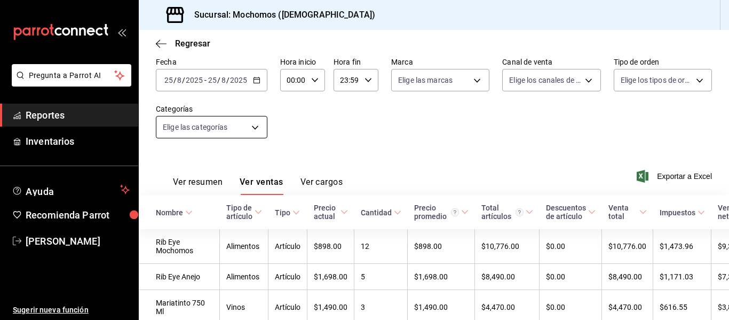
scroll to position [53, 0]
click at [170, 40] on span "Regresar" at bounding box center [183, 43] width 54 height 10
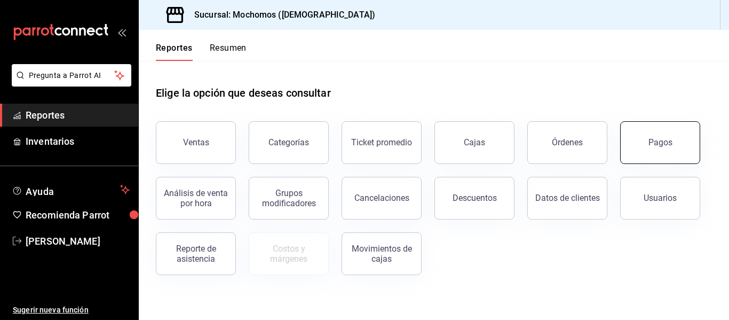
click at [657, 141] on div "Pagos" at bounding box center [660, 142] width 24 height 10
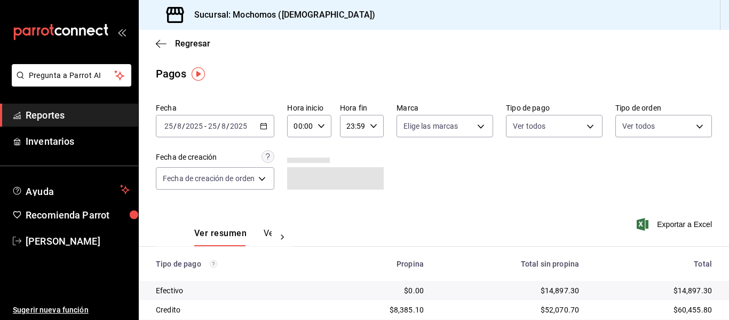
click at [258, 130] on div "2025-08-25 25 / 8 / 2025 - 2025-08-25 25 / 8 / 2025" at bounding box center [215, 126] width 118 height 22
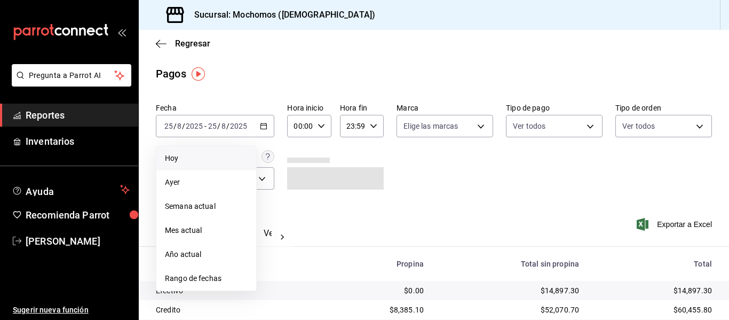
click at [219, 163] on span "Hoy" at bounding box center [206, 158] width 83 height 11
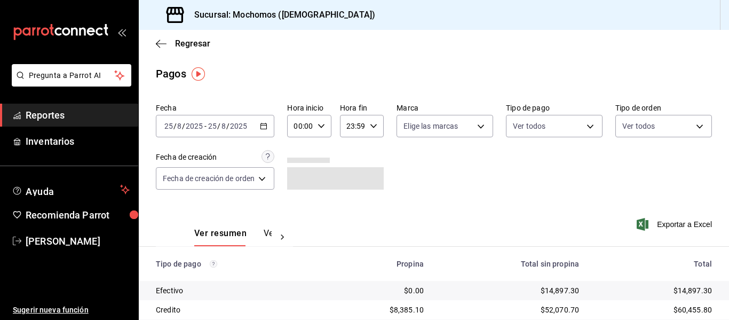
click at [320, 129] on icon "button" at bounding box center [321, 125] width 7 height 7
drag, startPoint x: 304, startPoint y: 177, endPoint x: 350, endPoint y: 174, distance: 46.0
click at [303, 177] on button "05" at bounding box center [299, 174] width 17 height 21
type input "05:00"
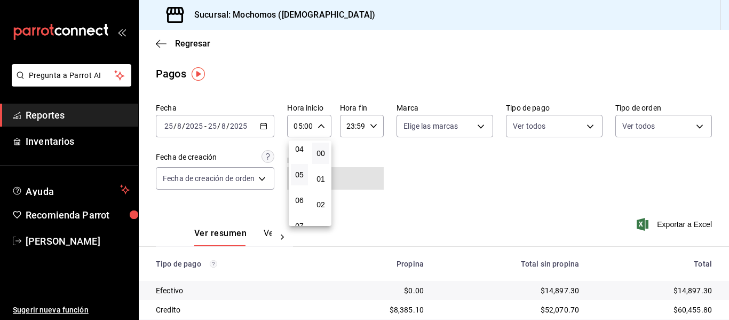
click at [366, 174] on div at bounding box center [364, 160] width 729 height 320
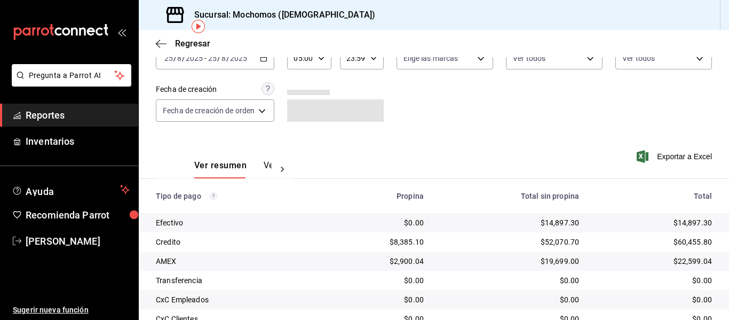
scroll to position [152, 0]
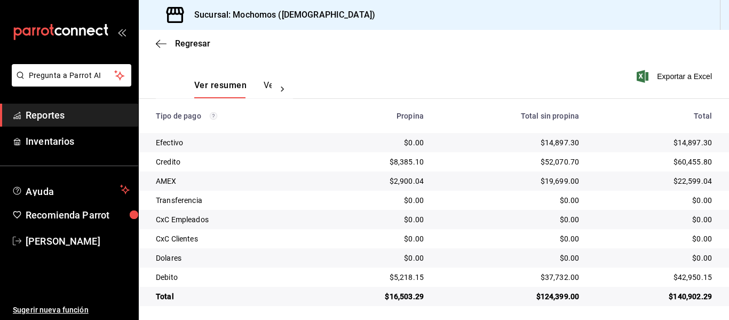
scroll to position [152, 0]
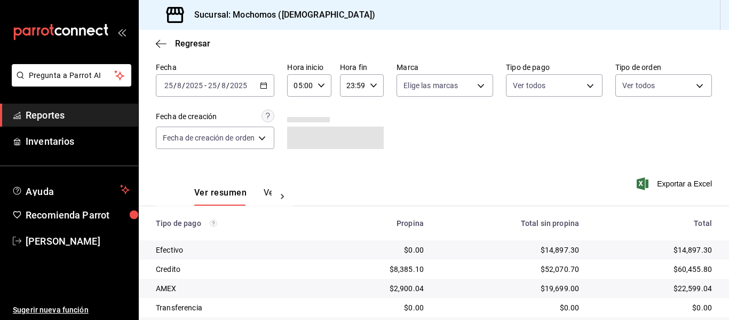
scroll to position [152, 0]
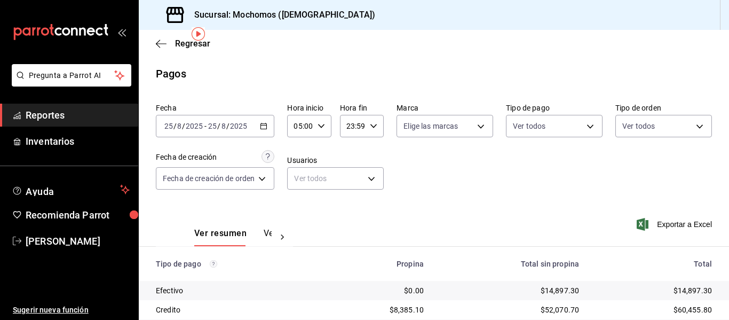
scroll to position [152, 0]
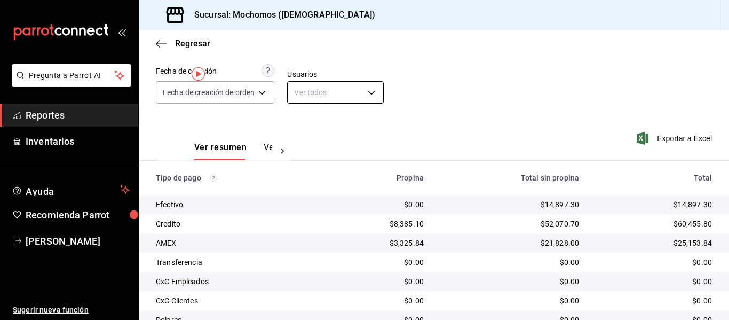
scroll to position [152, 0]
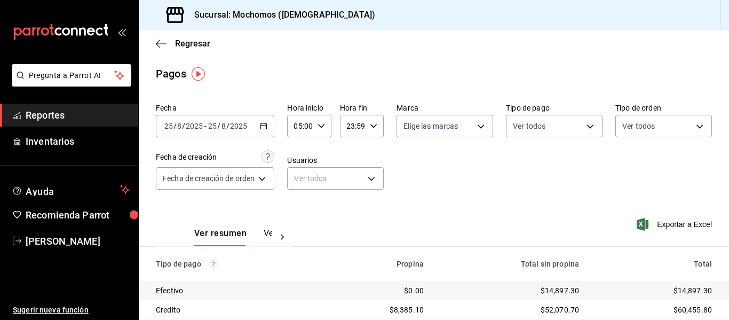
click at [260, 128] on div "2025-08-25 25 / 8 / 2025 - 2025-08-25 25 / 8 / 2025" at bounding box center [215, 126] width 118 height 22
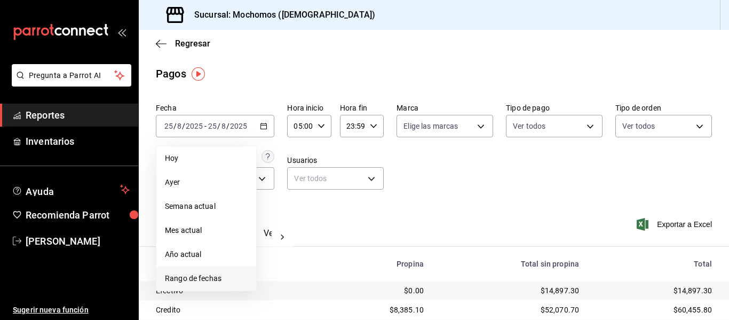
click at [210, 270] on li "Rango de fechas" at bounding box center [206, 278] width 100 height 24
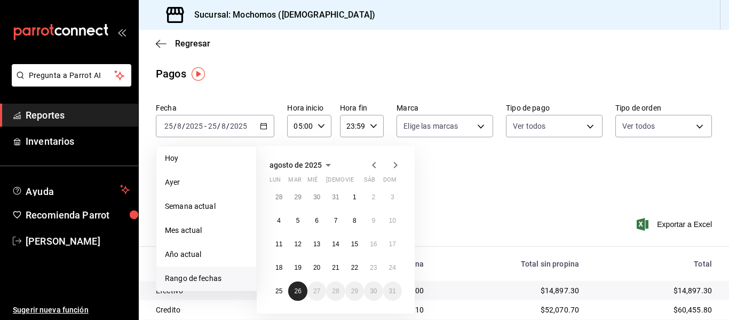
click at [298, 291] on abbr "26" at bounding box center [297, 290] width 7 height 7
click at [279, 293] on abbr "25" at bounding box center [278, 290] width 7 height 7
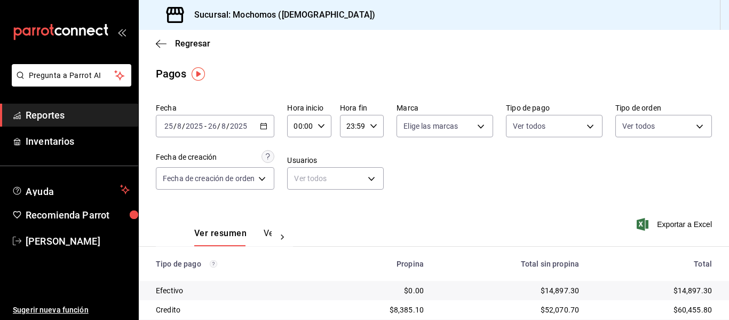
click at [326, 128] on div "00:00 Hora inicio" at bounding box center [309, 126] width 44 height 22
drag, startPoint x: 300, startPoint y: 178, endPoint x: 354, endPoint y: 138, distance: 67.1
click at [300, 177] on span "05" at bounding box center [299, 174] width 4 height 9
type input "05:00"
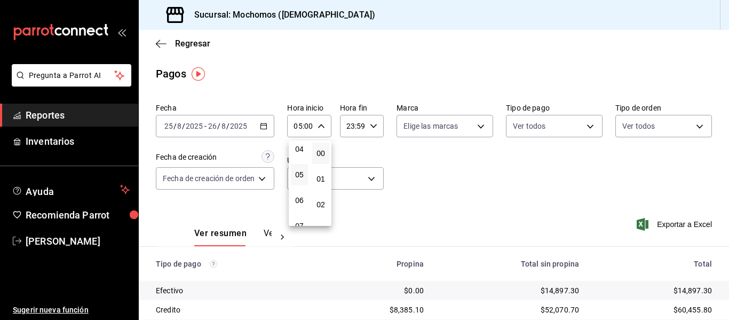
click at [371, 125] on div at bounding box center [364, 160] width 729 height 320
click at [371, 126] on icon "button" at bounding box center [373, 125] width 7 height 7
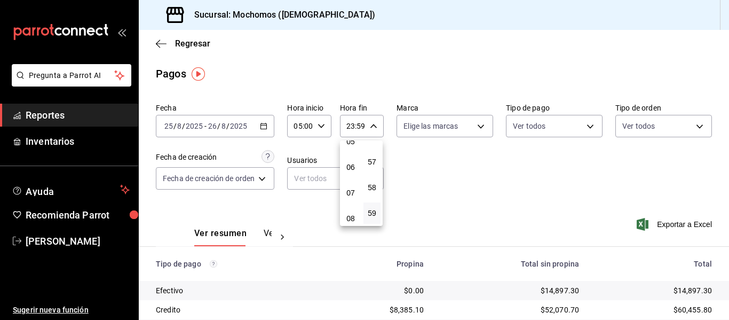
scroll to position [102, 0]
click at [357, 185] on button "05" at bounding box center [350, 178] width 17 height 21
click at [439, 210] on div at bounding box center [364, 160] width 729 height 320
click at [370, 128] on icon "button" at bounding box center [373, 125] width 7 height 7
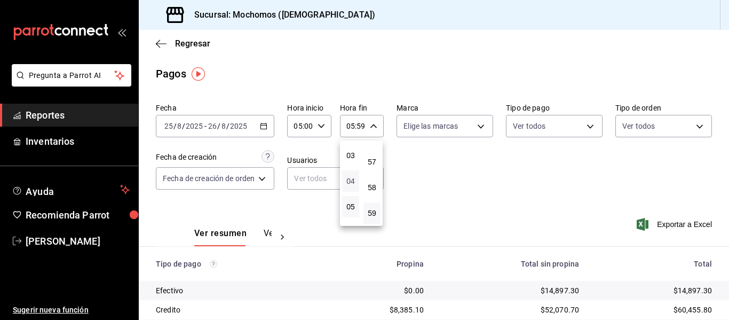
click at [347, 177] on button "04" at bounding box center [350, 180] width 17 height 21
type input "04:59"
click at [436, 165] on div at bounding box center [364, 160] width 729 height 320
